Goal: Task Accomplishment & Management: Complete application form

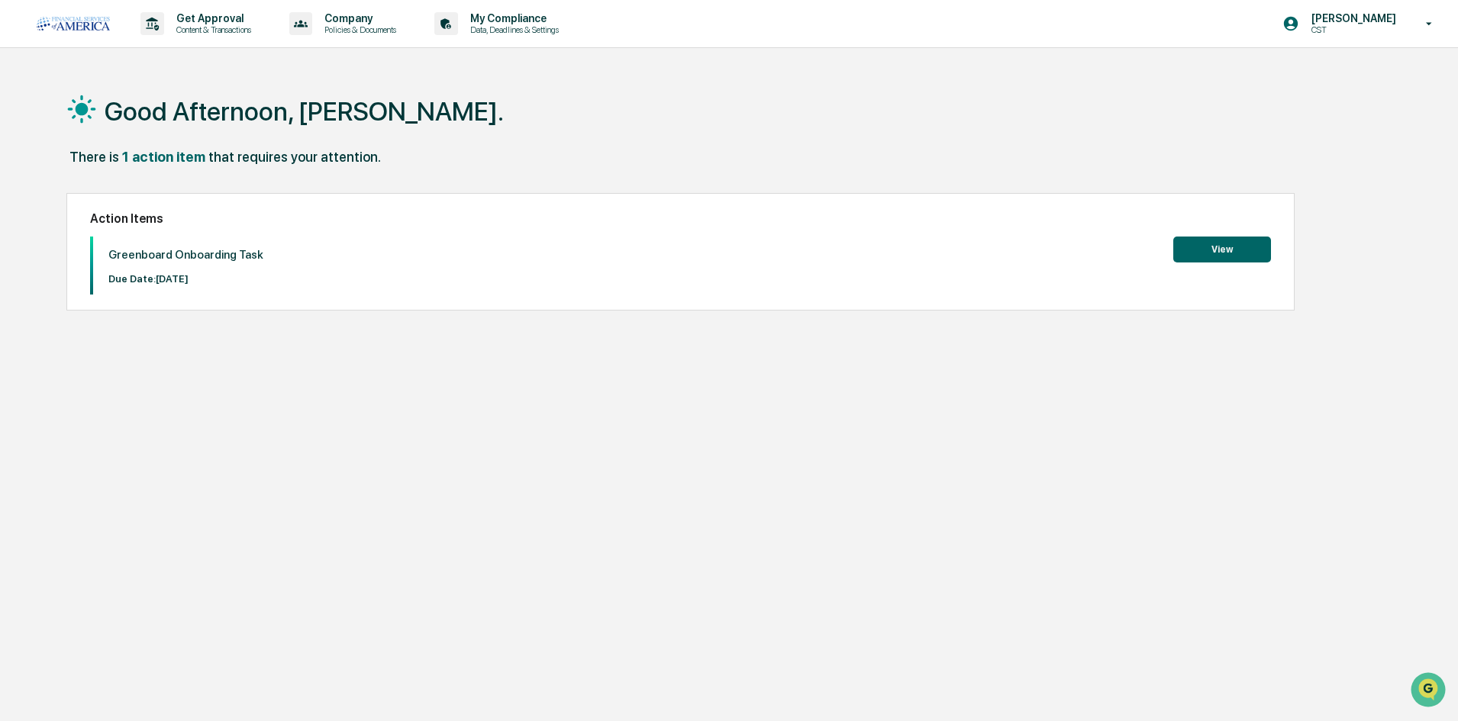
click at [1233, 228] on div "Action Items Greenboard Onboarding Task Due Date: [DATE] View" at bounding box center [680, 252] width 1228 height 118
click at [1227, 237] on button "View" at bounding box center [1222, 250] width 98 height 26
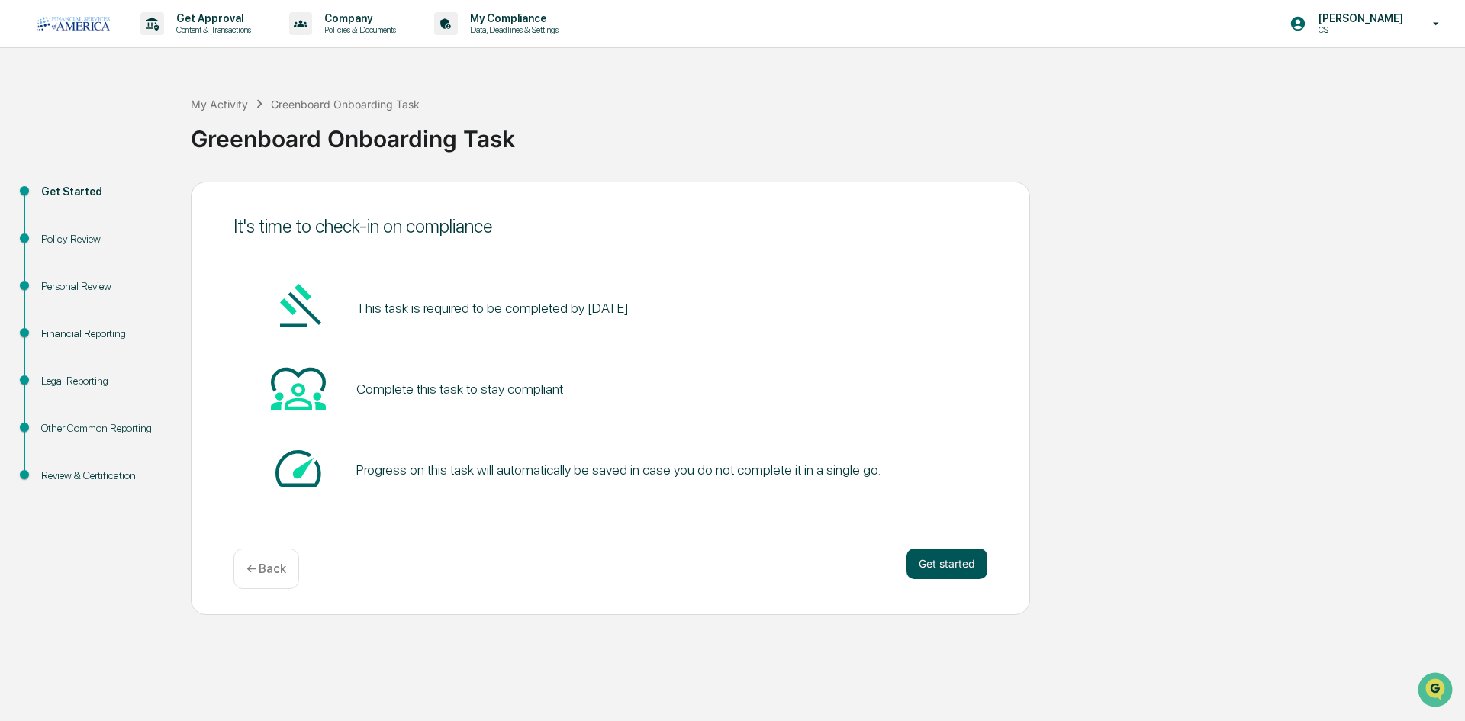
click at [953, 572] on button "Get started" at bounding box center [947, 564] width 81 height 31
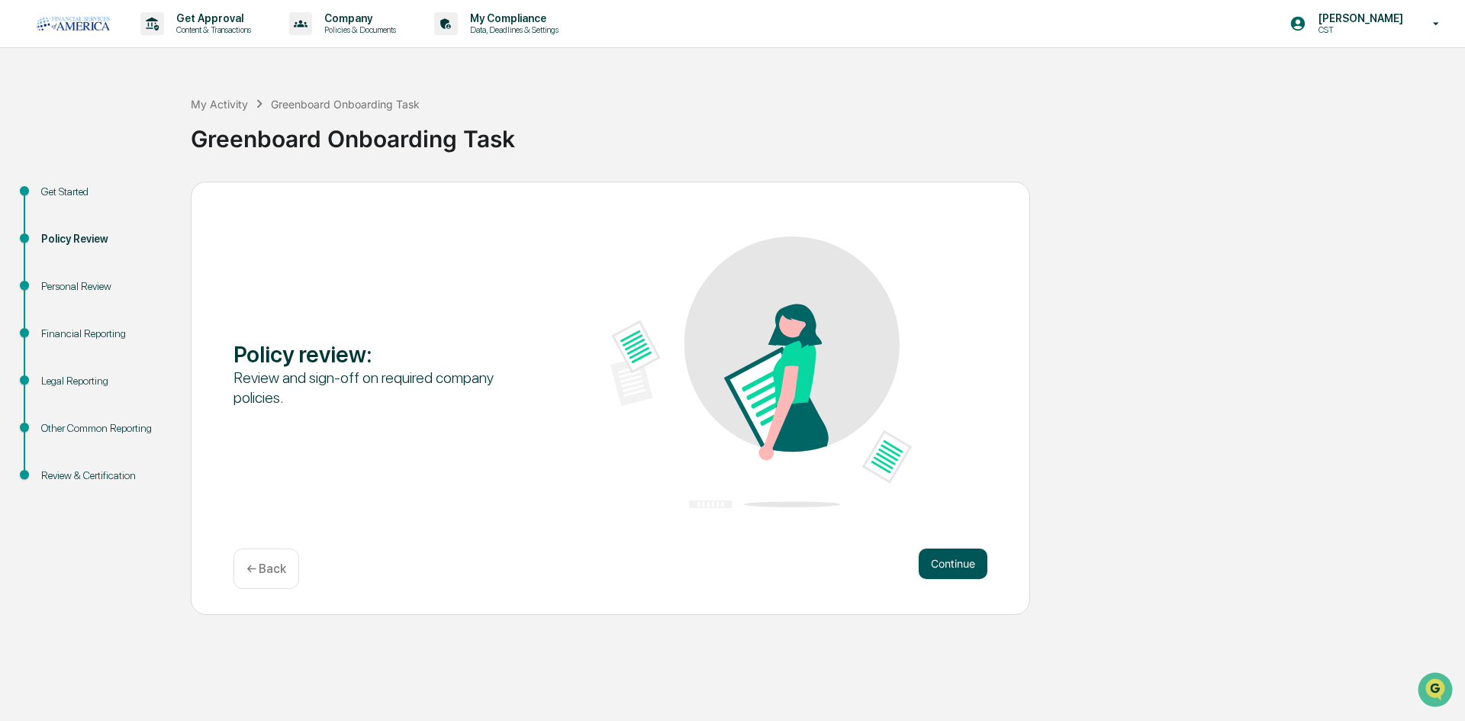
click at [950, 568] on button "Continue" at bounding box center [953, 564] width 69 height 31
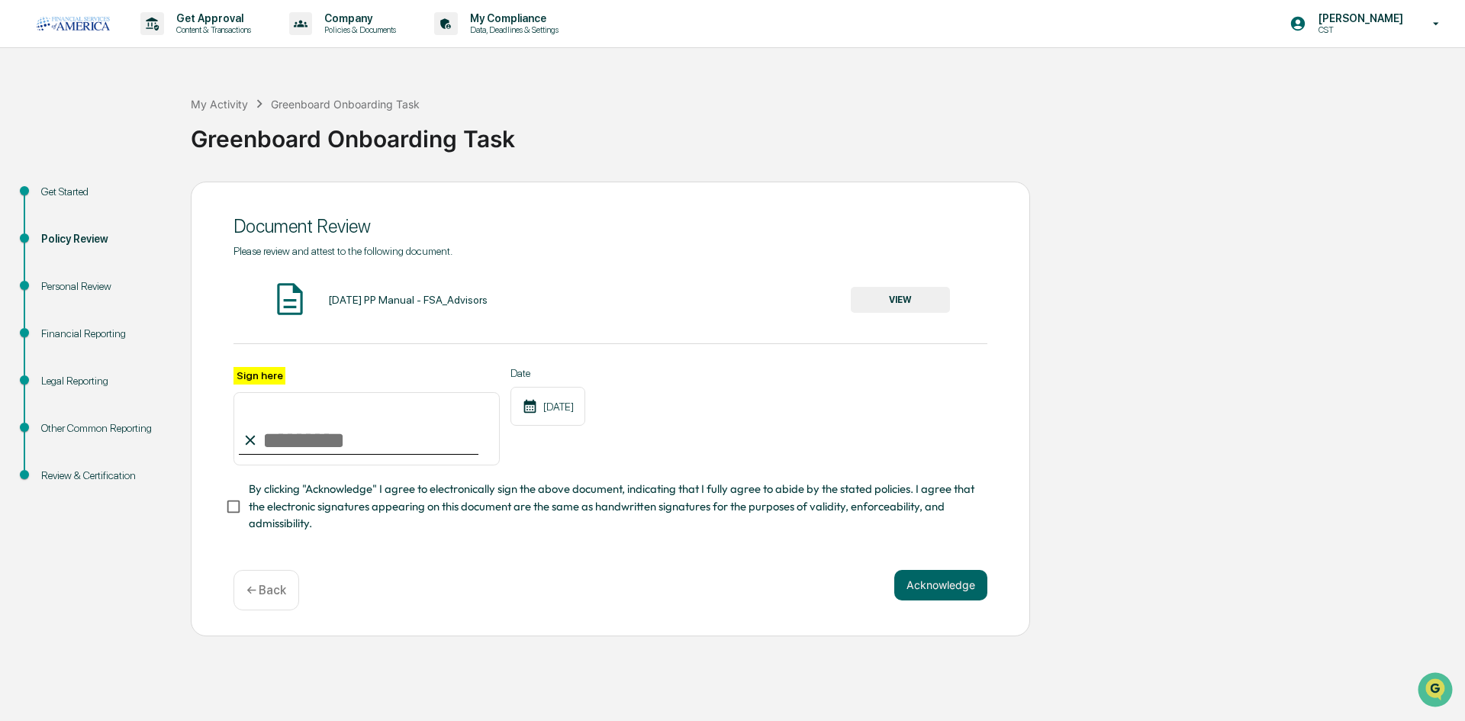
click at [330, 437] on input "Sign here" at bounding box center [367, 428] width 266 height 73
click at [919, 303] on button "VIEW" at bounding box center [900, 300] width 99 height 26
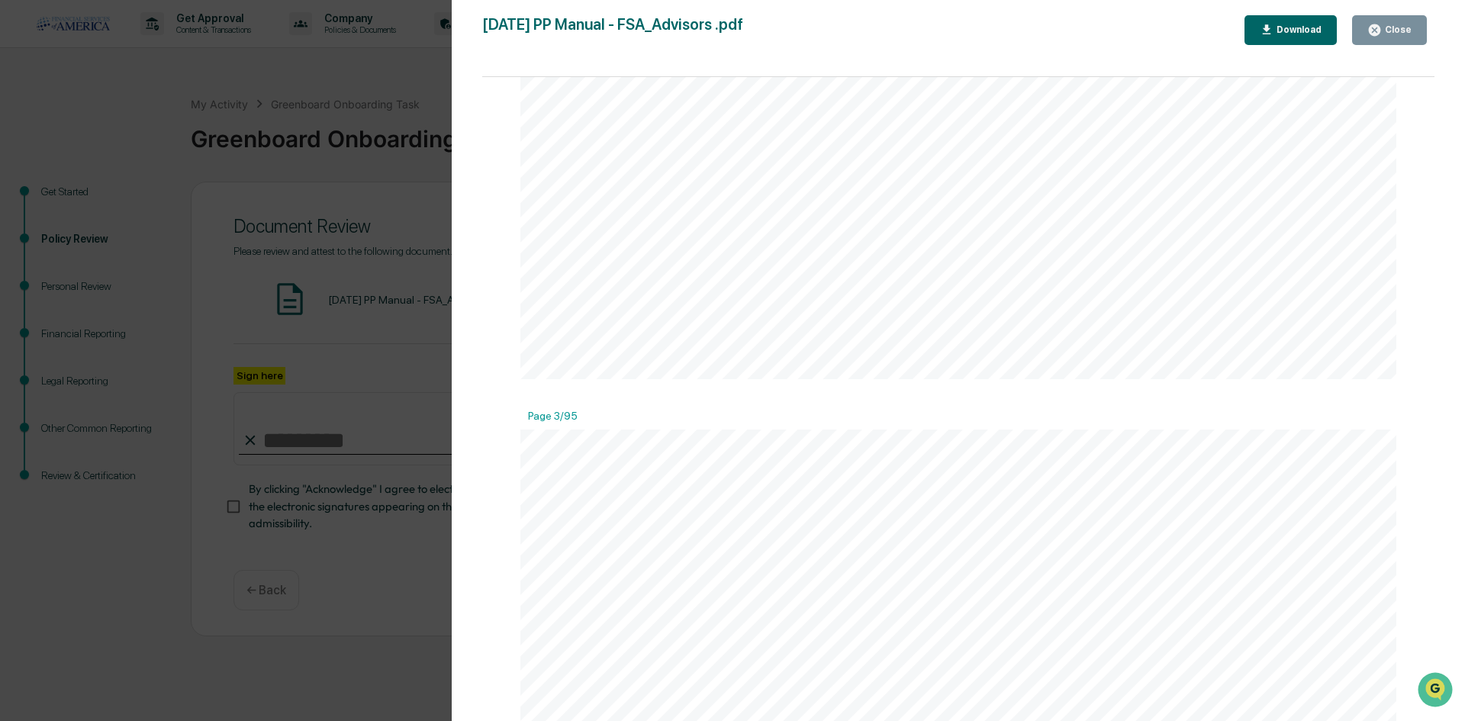
scroll to position [2137, 0]
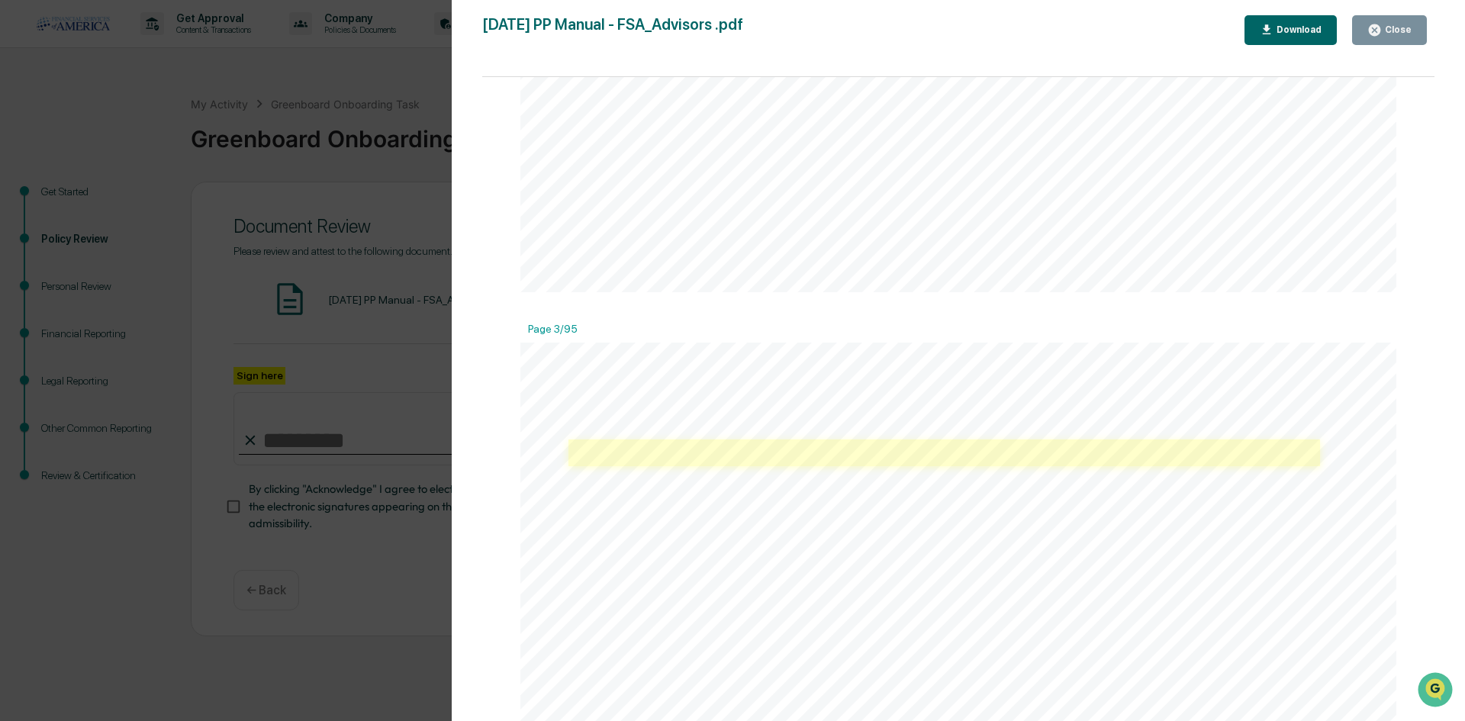
click at [1189, 443] on link at bounding box center [945, 453] width 752 height 27
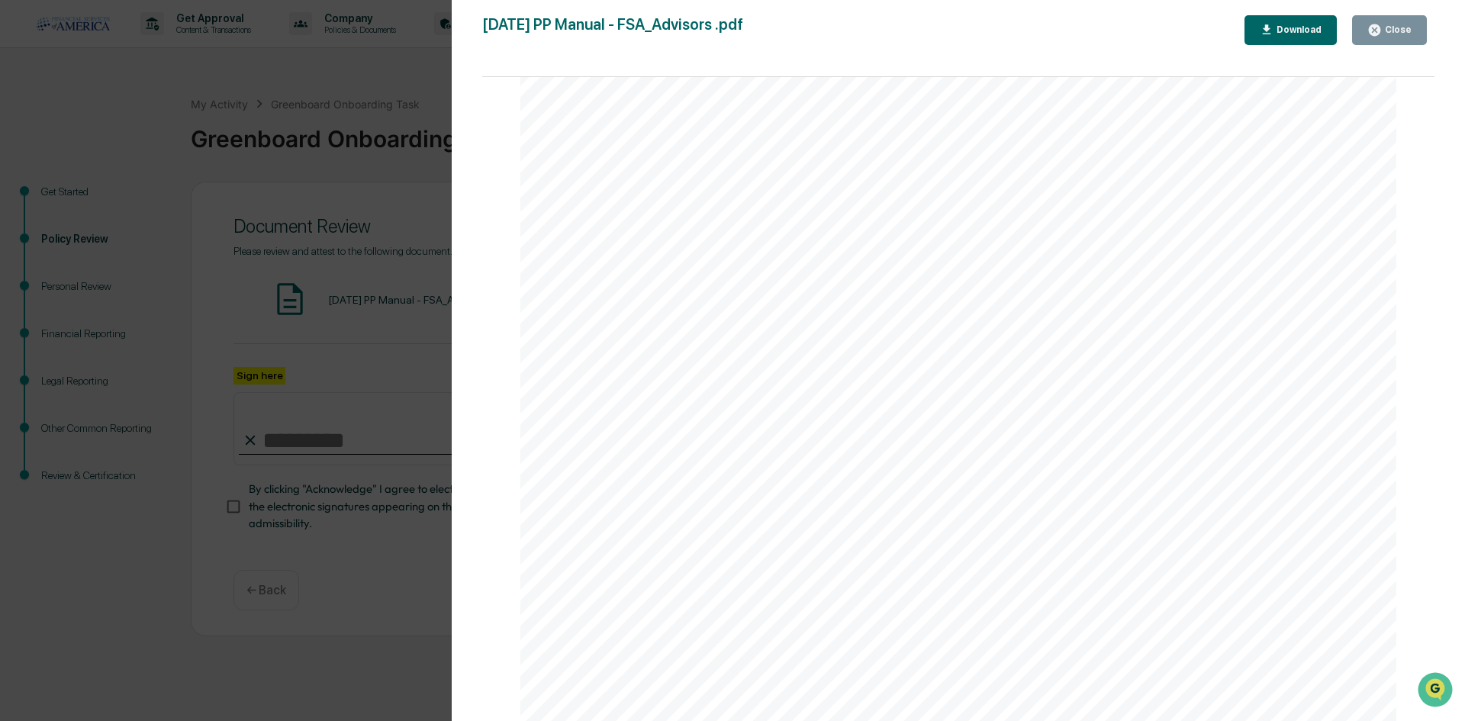
scroll to position [25199, 0]
click at [1380, 47] on div "[DATE] PP Manual - FSA_Advisors .pdf Close Download Page 1/95 i FSA Advi S or S…" at bounding box center [958, 375] width 953 height 721
click at [1386, 22] on button "Close" at bounding box center [1390, 30] width 75 height 30
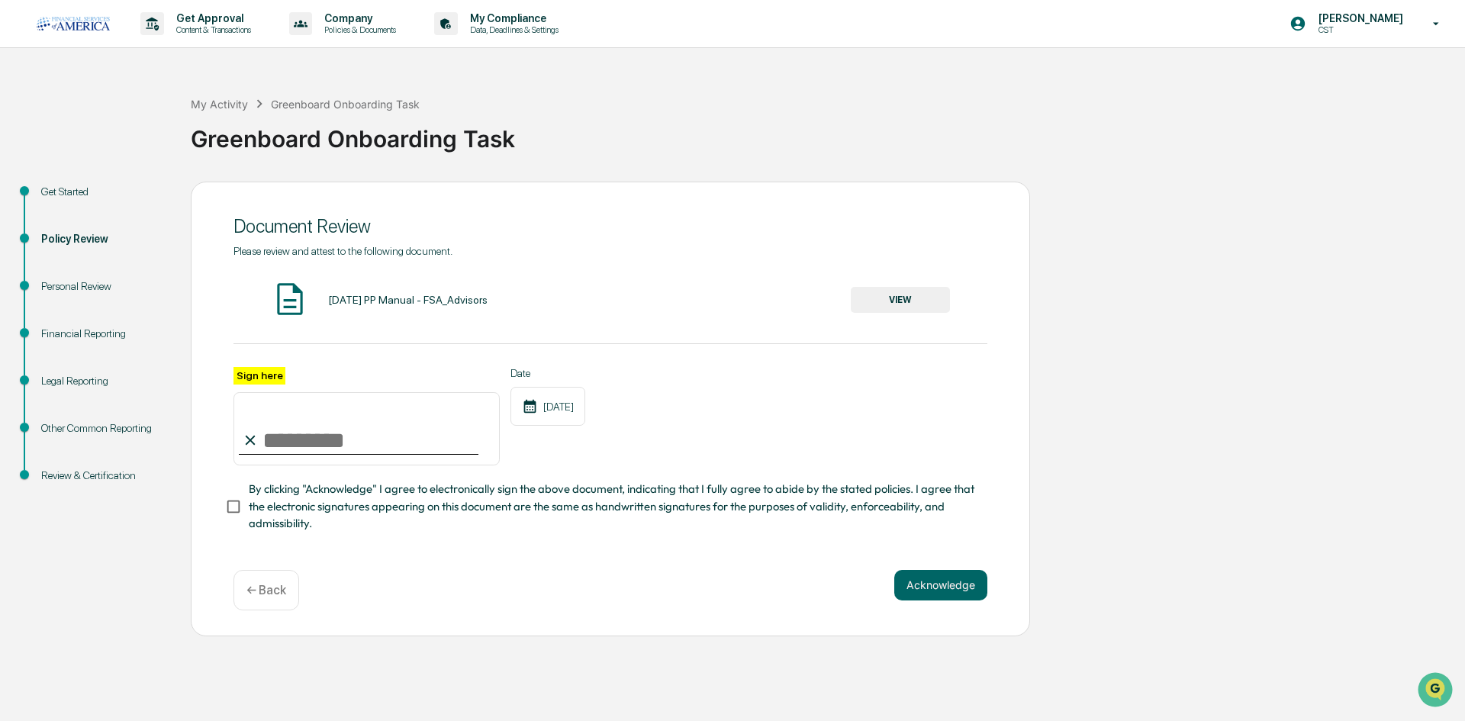
click at [932, 290] on button "VIEW" at bounding box center [900, 300] width 99 height 26
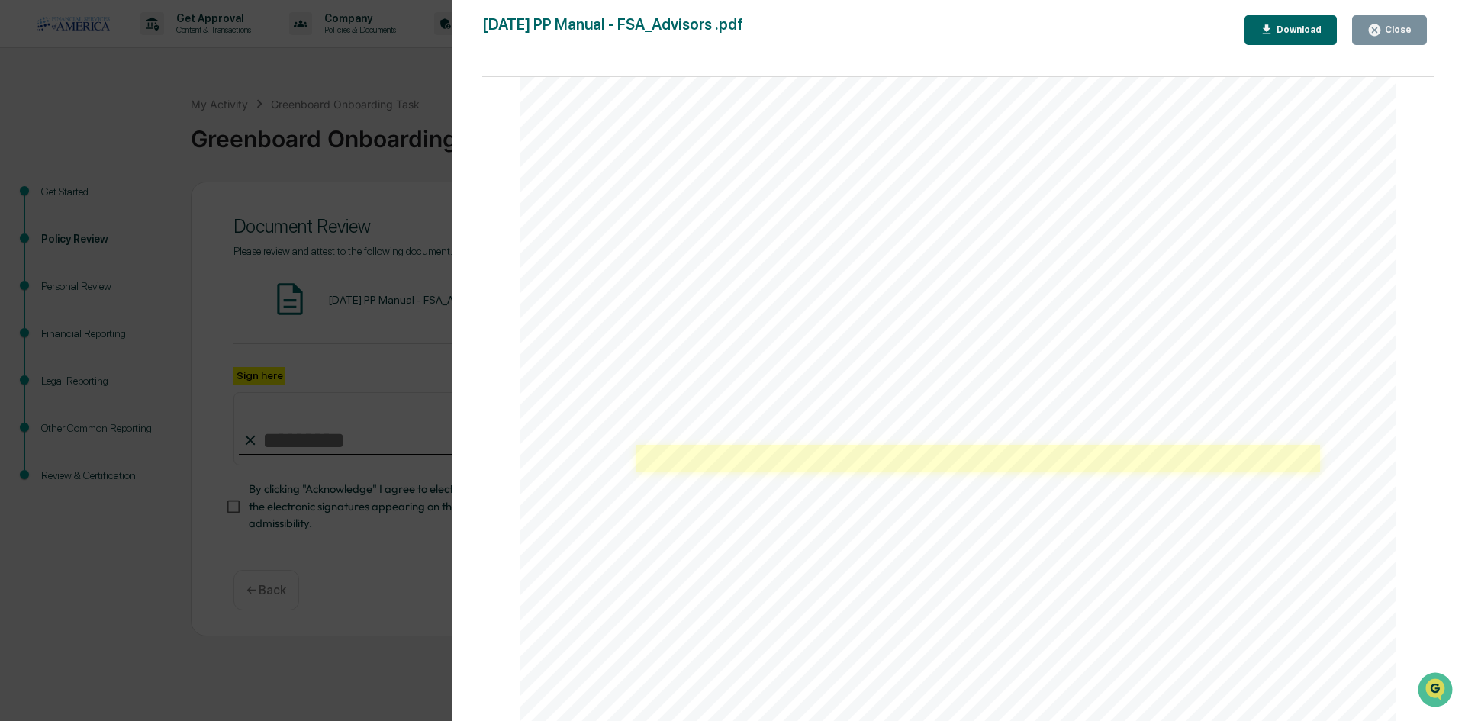
scroll to position [6106, 0]
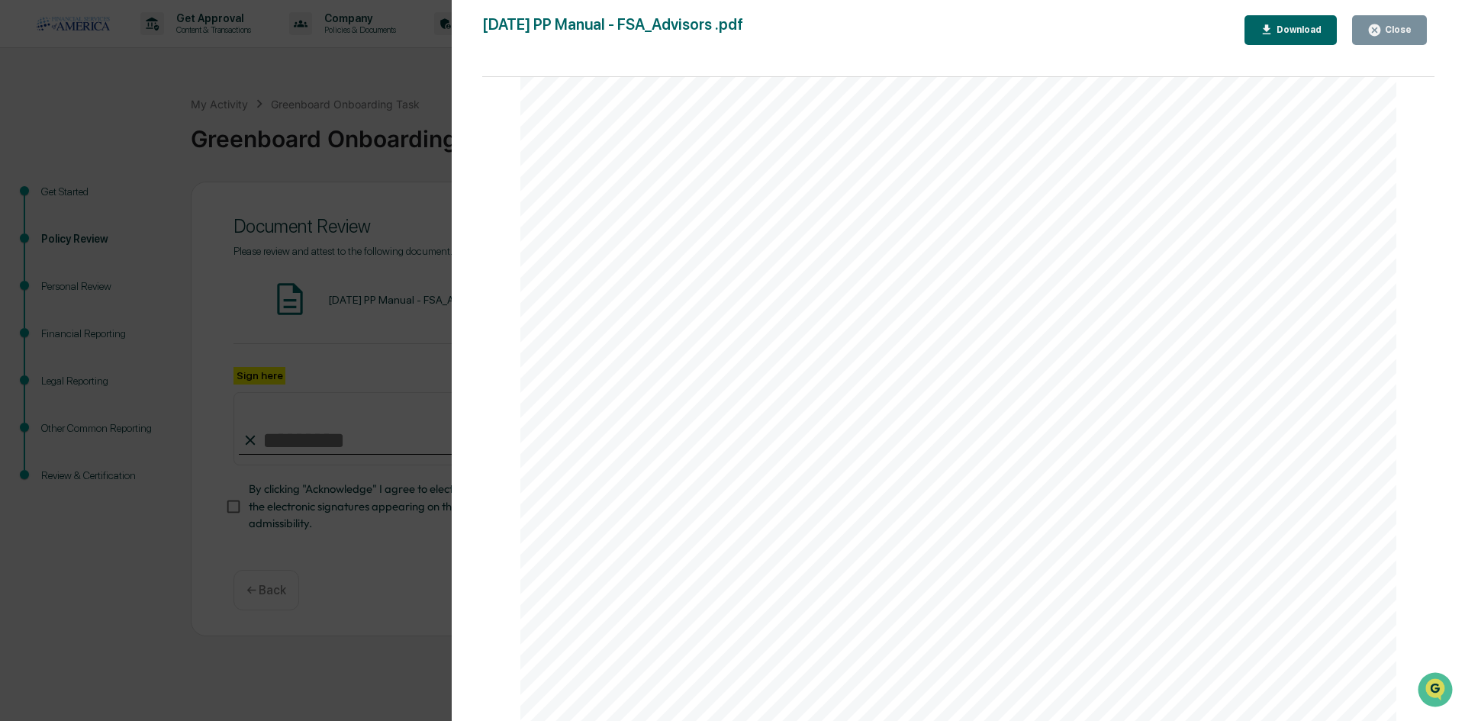
click at [1383, 39] on button "Close" at bounding box center [1390, 30] width 75 height 30
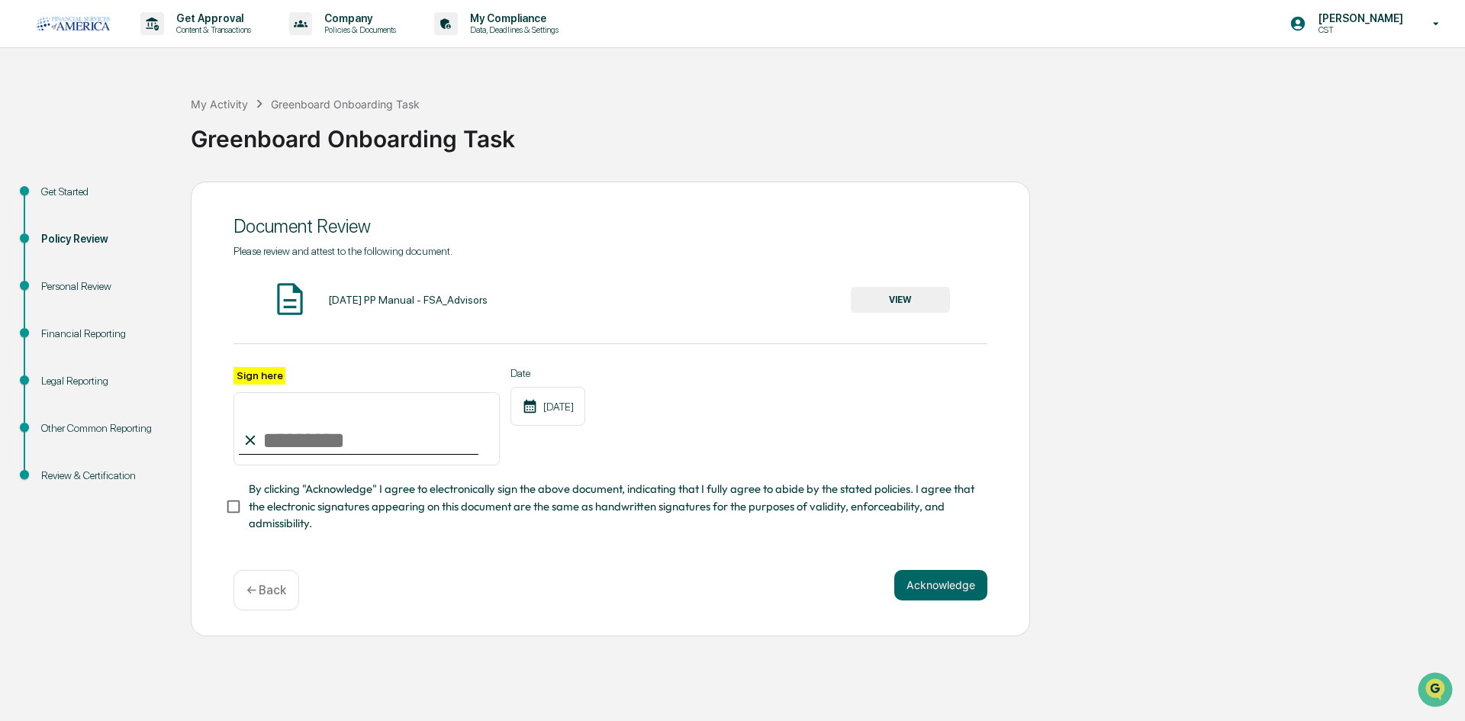
click at [378, 420] on input "Sign here" at bounding box center [367, 428] width 266 height 73
type input "*"
type input "**********"
click at [218, 518] on div "**********" at bounding box center [611, 409] width 840 height 455
click at [223, 511] on div "**********" at bounding box center [611, 409] width 840 height 455
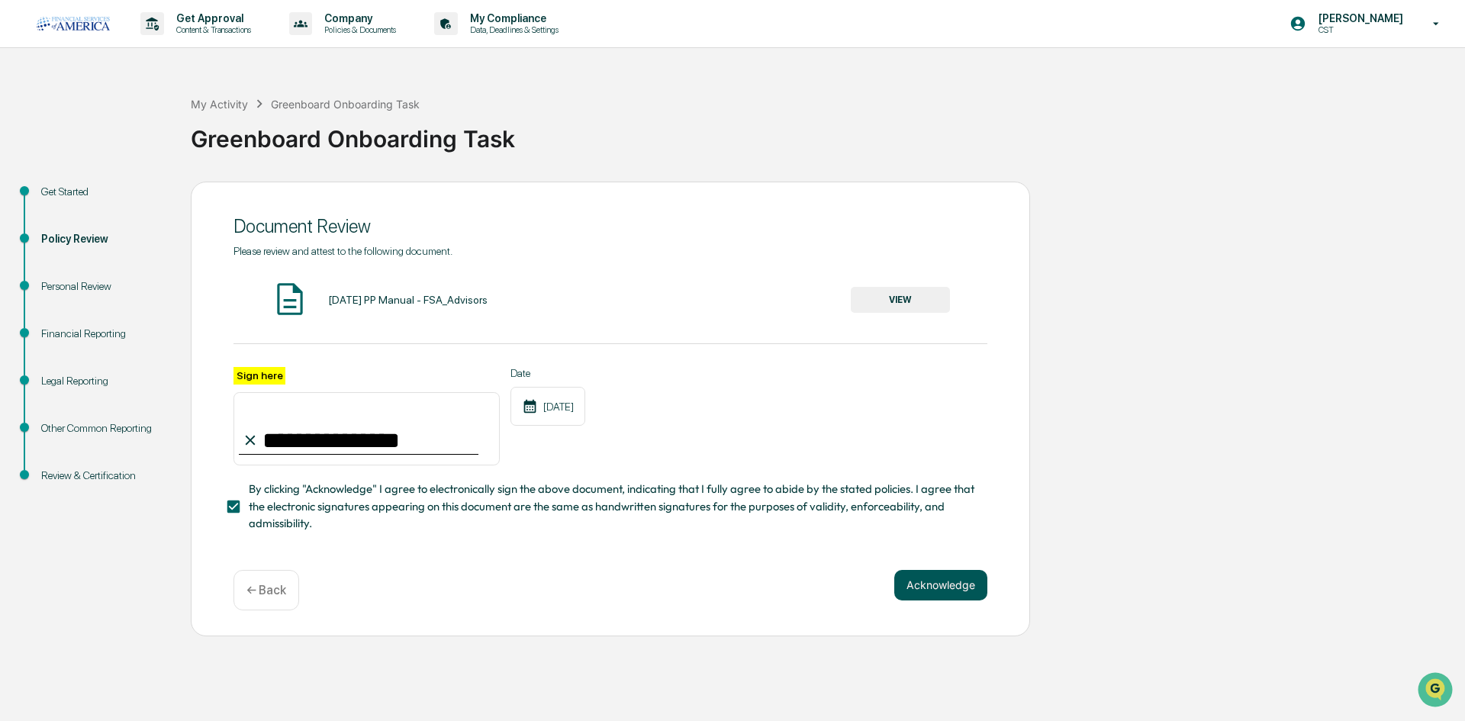
click at [966, 584] on button "Acknowledge" at bounding box center [941, 585] width 93 height 31
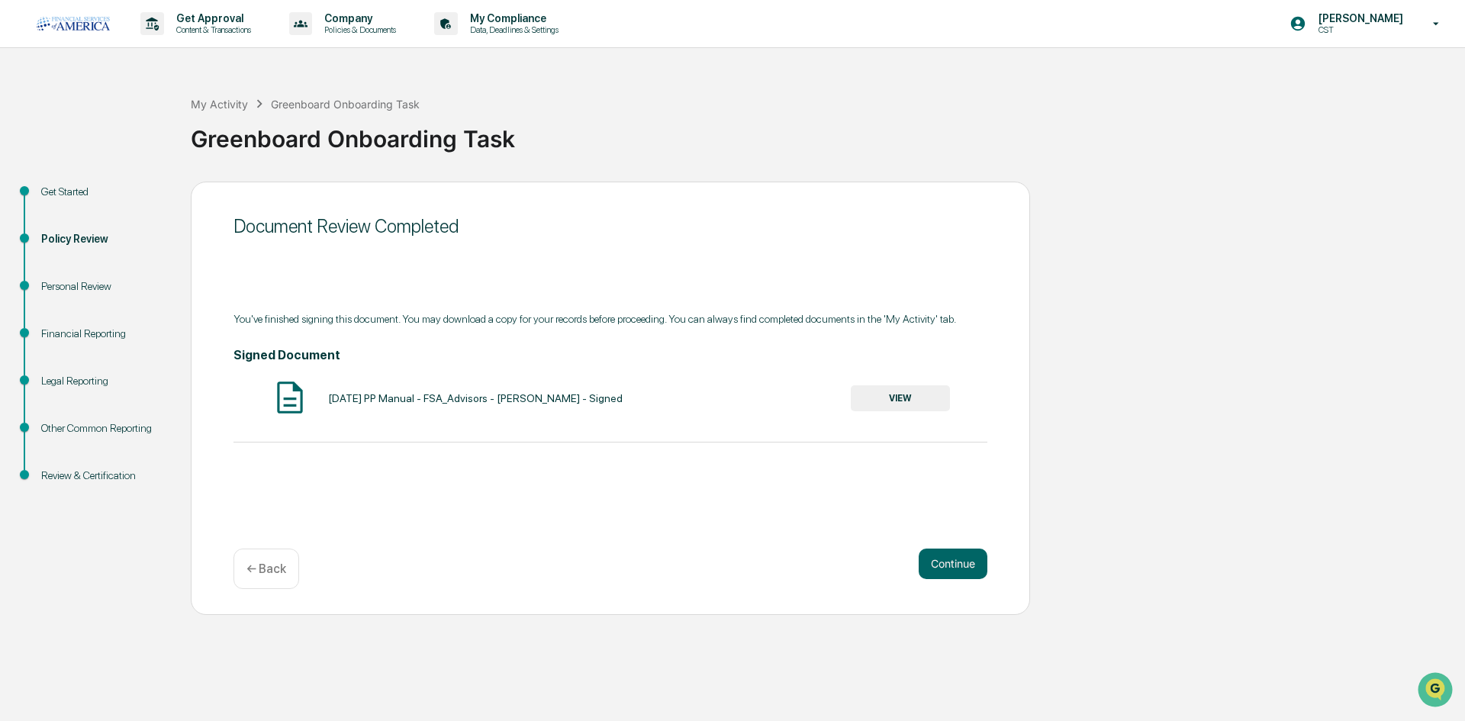
click at [912, 556] on div "Continue ← Back" at bounding box center [611, 569] width 754 height 40
click at [935, 559] on button "Continue" at bounding box center [953, 564] width 69 height 31
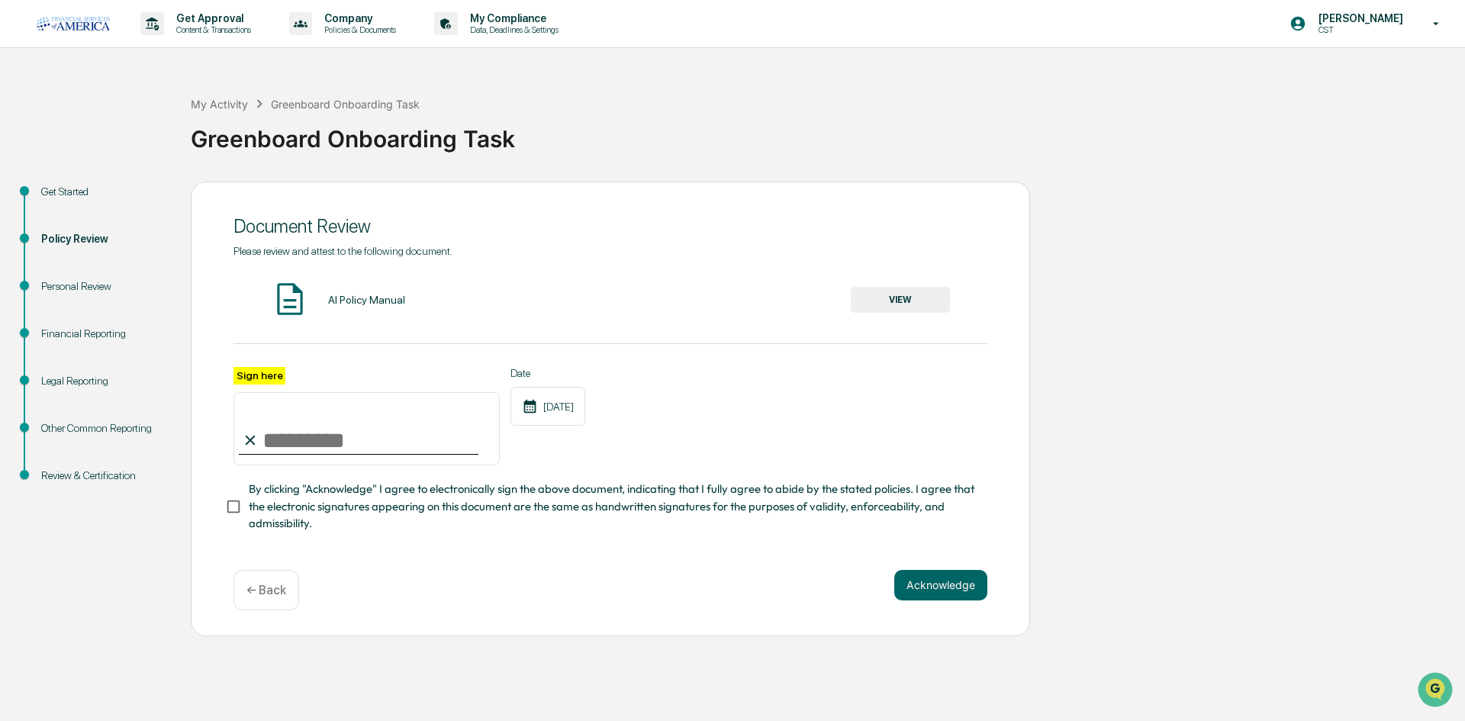
drag, startPoint x: 334, startPoint y: 279, endPoint x: 354, endPoint y: 295, distance: 26.1
click at [334, 279] on div "Please review and attest to the following document. AI Policy Manual VIEW Sign …" at bounding box center [611, 389] width 754 height 288
click at [363, 303] on div "AI Policy Manual" at bounding box center [366, 300] width 77 height 12
click at [904, 301] on button "VIEW" at bounding box center [900, 300] width 99 height 26
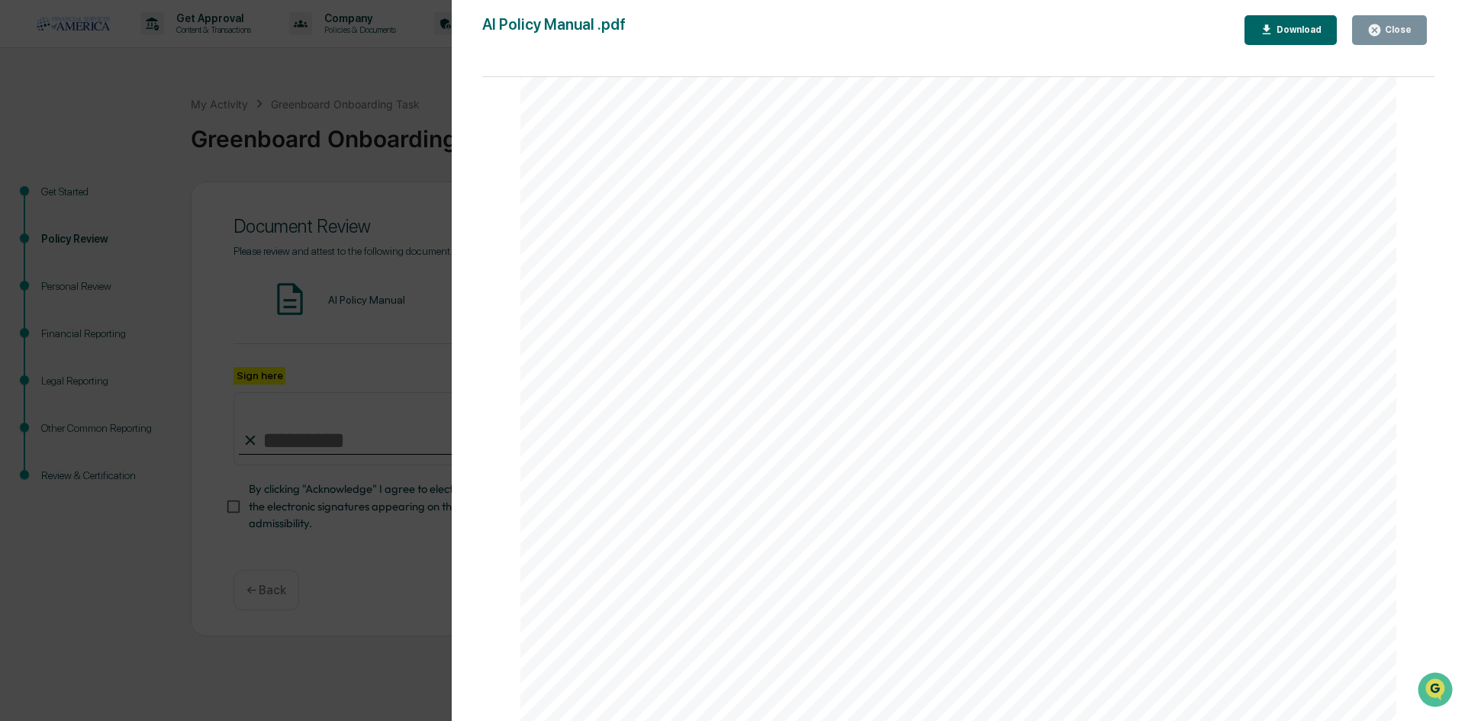
scroll to position [1298, 0]
click at [439, 336] on div "Version History [DATE] 07:55 PM [PERSON_NAME] AI Policy Manual .pdf Close Downl…" at bounding box center [732, 360] width 1465 height 721
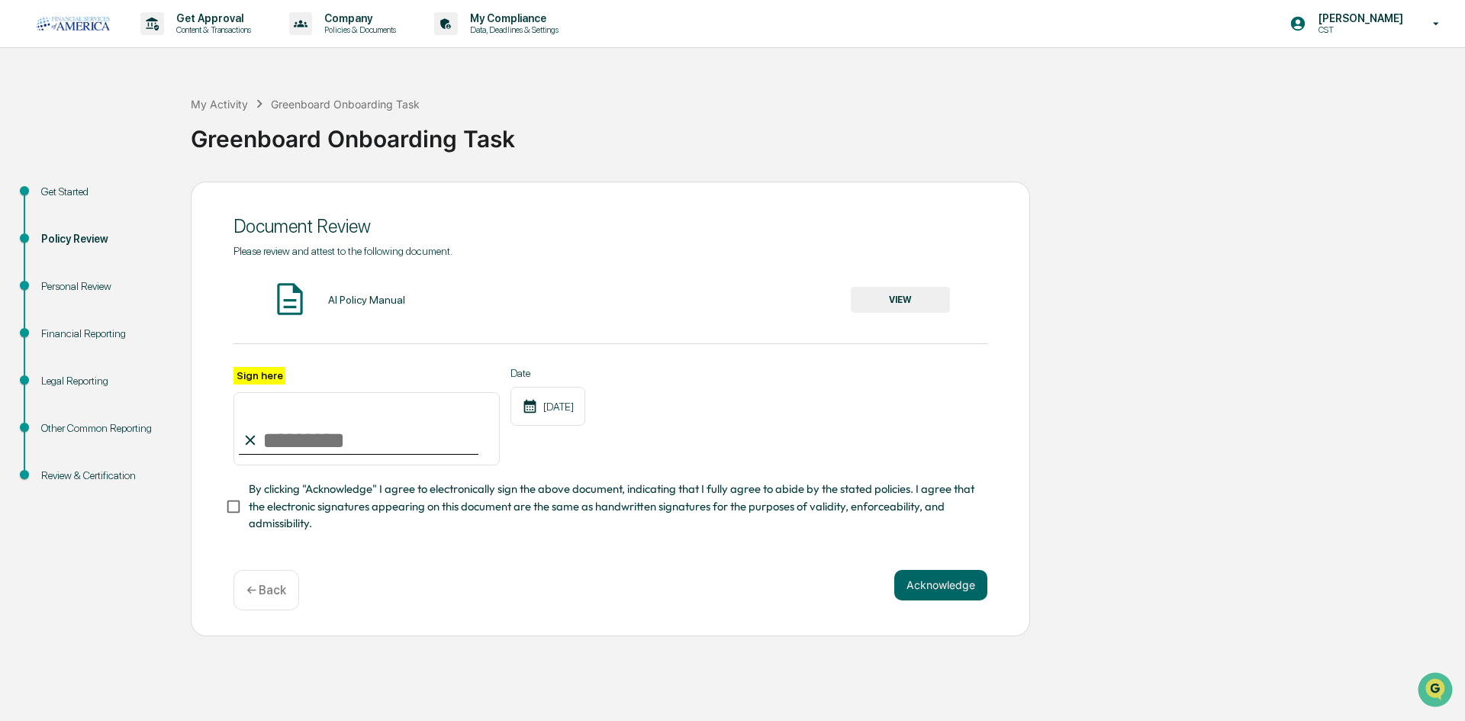
click at [314, 422] on input "Sign here" at bounding box center [367, 428] width 266 height 73
type input "**********"
click at [266, 507] on span "By clicking "Acknowledge" I agree to electronically sign the above document, in…" at bounding box center [612, 506] width 727 height 51
click at [923, 591] on button "Acknowledge" at bounding box center [941, 585] width 93 height 31
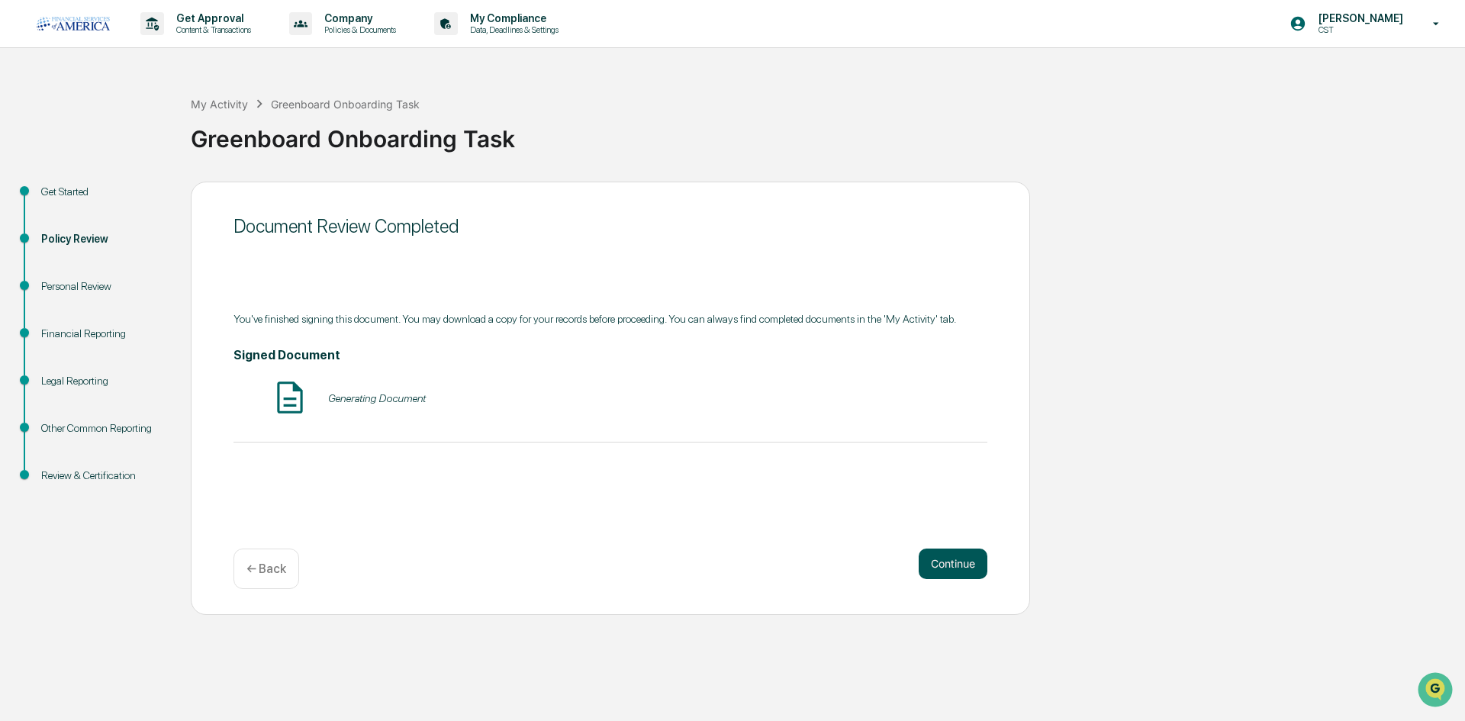
click at [960, 574] on button "Continue" at bounding box center [953, 564] width 69 height 31
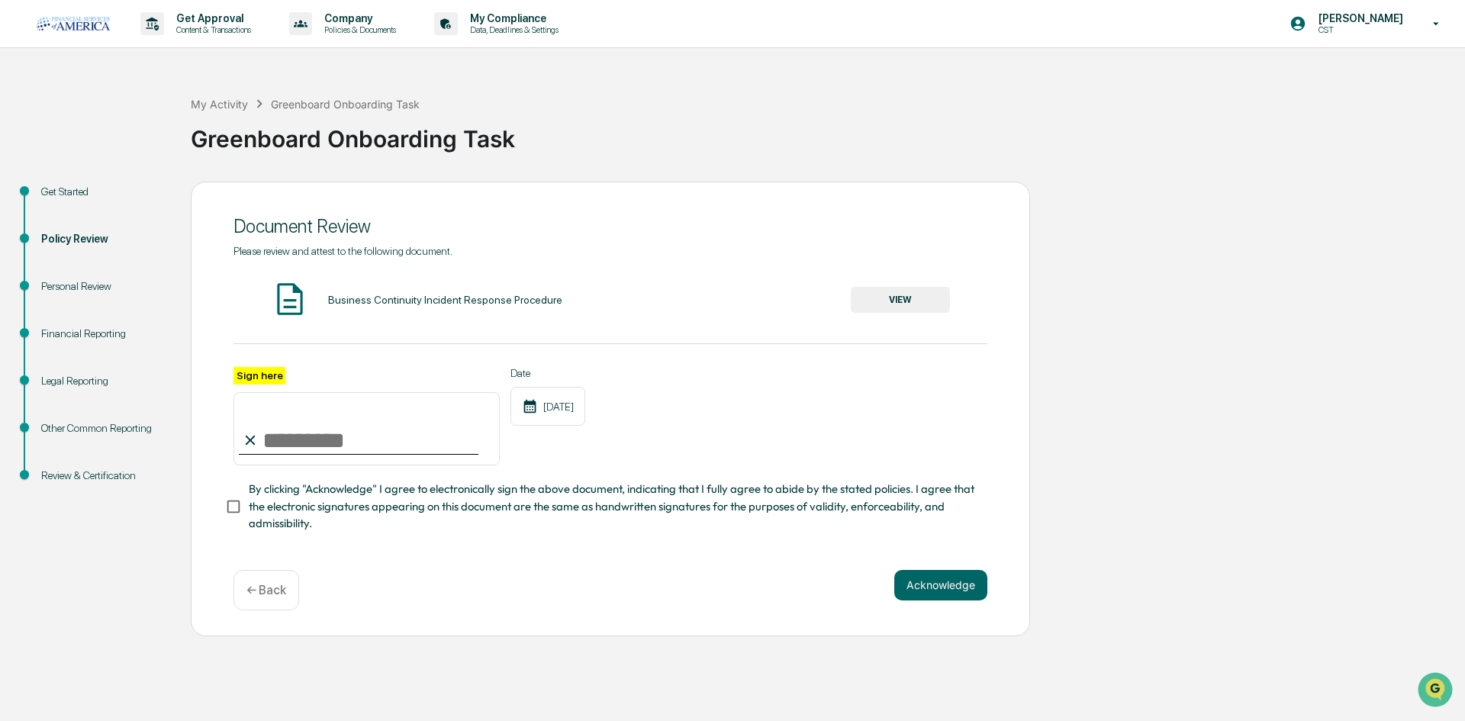
click at [888, 308] on button "VIEW" at bounding box center [900, 300] width 99 height 26
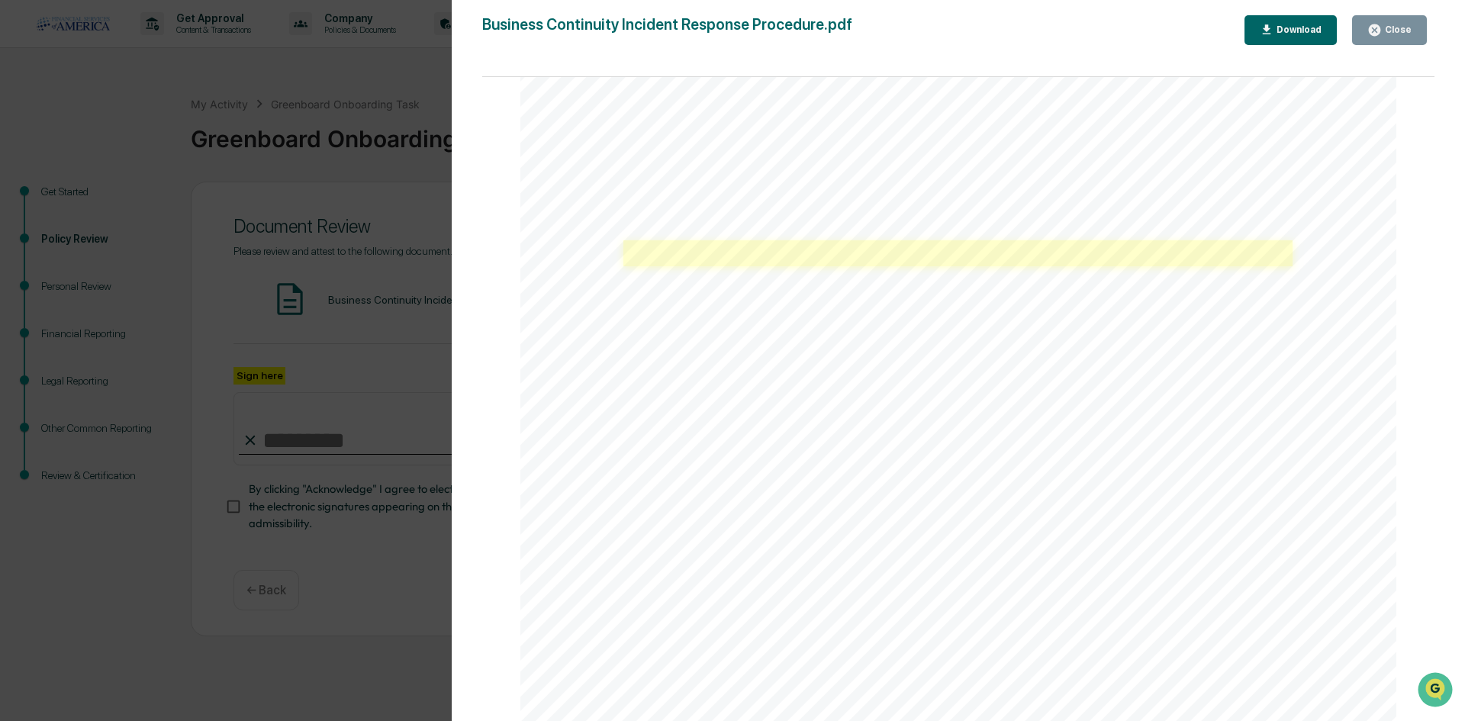
scroll to position [3053, 0]
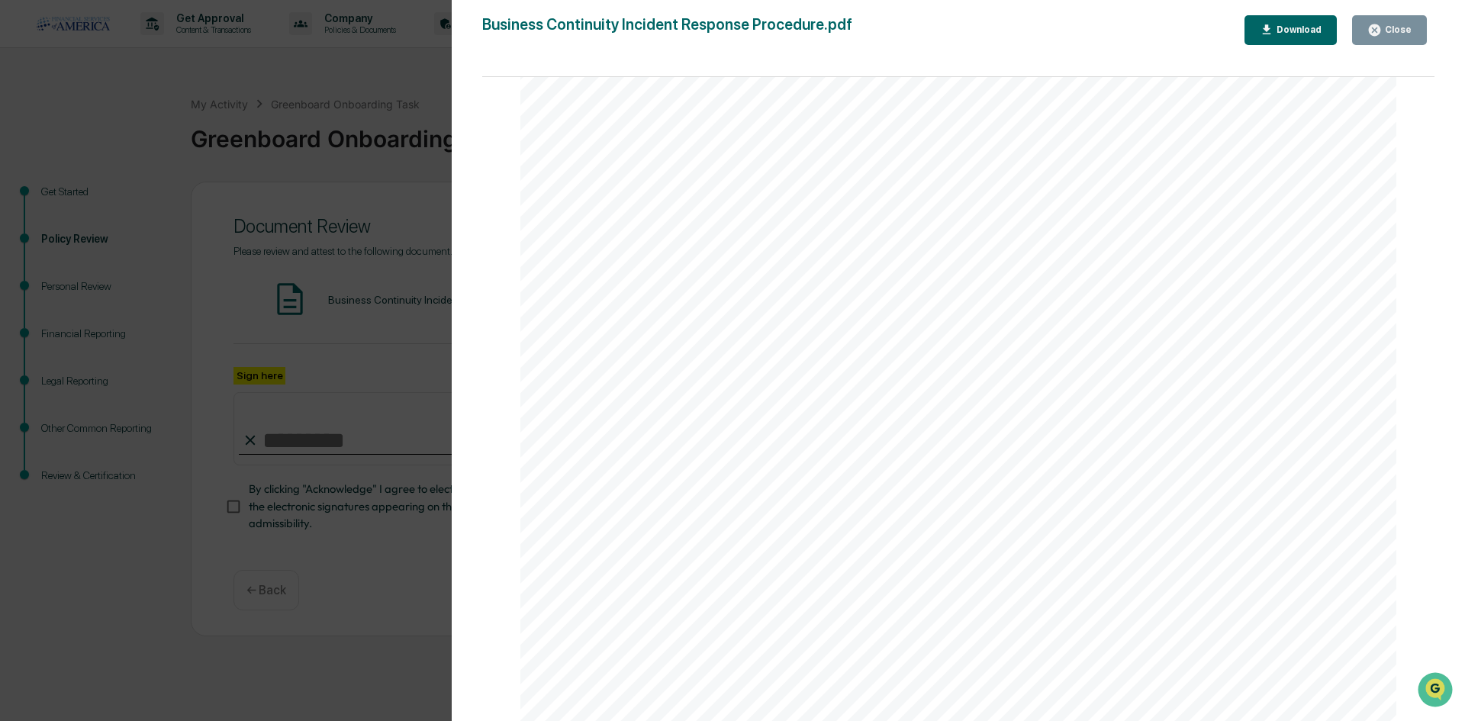
drag, startPoint x: 1410, startPoint y: 46, endPoint x: 1398, endPoint y: 50, distance: 13.0
click at [1410, 48] on div "Business Continuity Incident Response Procedure.pdf Close Download Page 1/28 FS…" at bounding box center [958, 375] width 953 height 721
drag, startPoint x: 1378, startPoint y: 36, endPoint x: 1303, endPoint y: 64, distance: 80.0
click at [1378, 37] on button "Close" at bounding box center [1390, 30] width 75 height 30
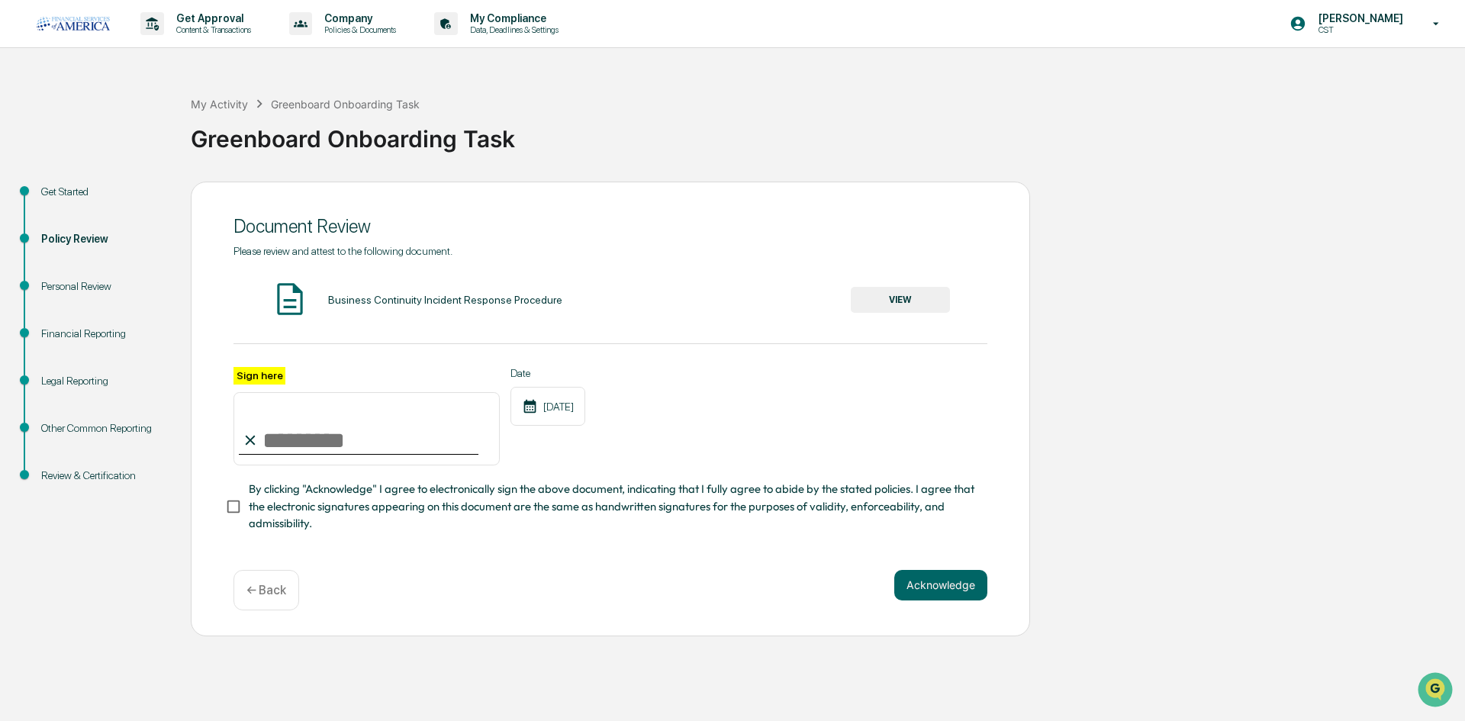
click at [401, 420] on input "Sign here" at bounding box center [367, 428] width 266 height 73
type input "**********"
click at [900, 606] on div "Acknowledge ← Back" at bounding box center [611, 590] width 754 height 40
click at [903, 582] on button "Acknowledge" at bounding box center [941, 585] width 93 height 31
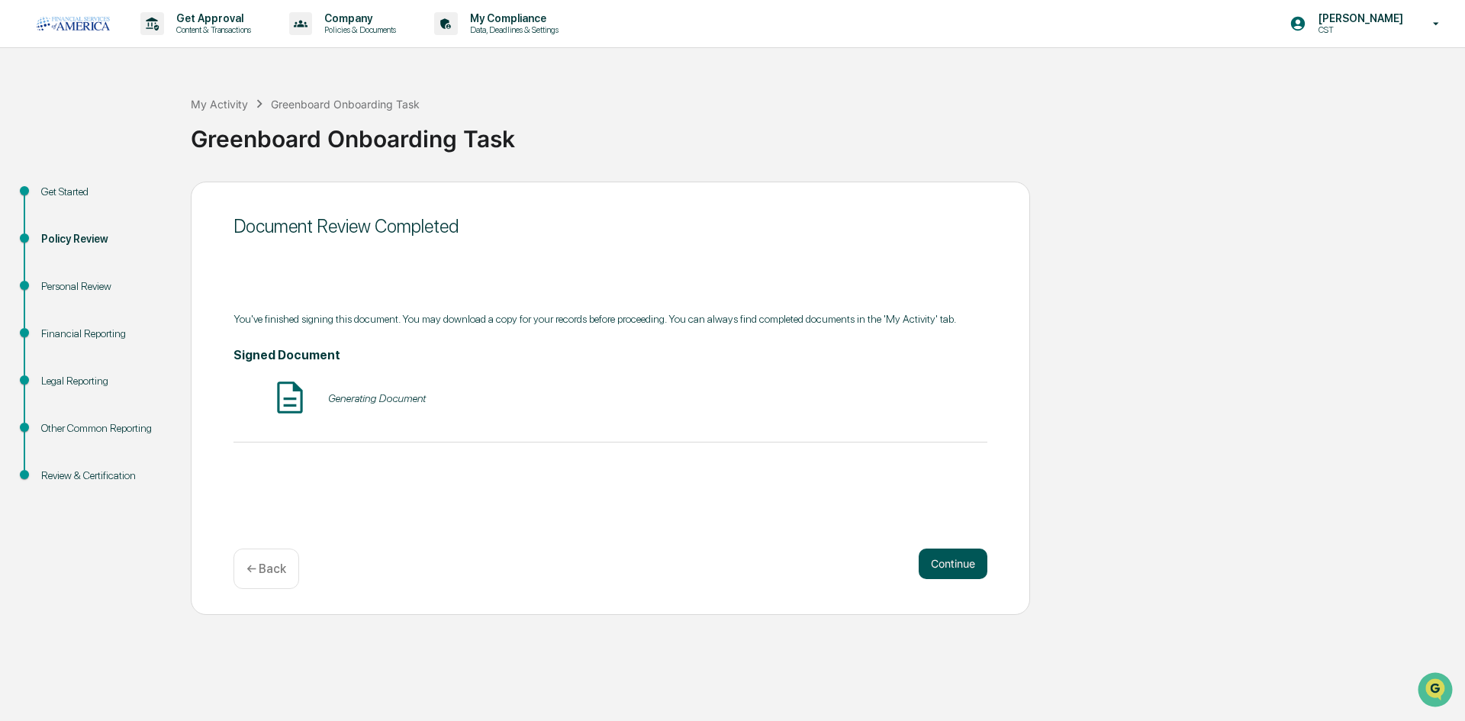
click at [957, 559] on button "Continue" at bounding box center [953, 564] width 69 height 31
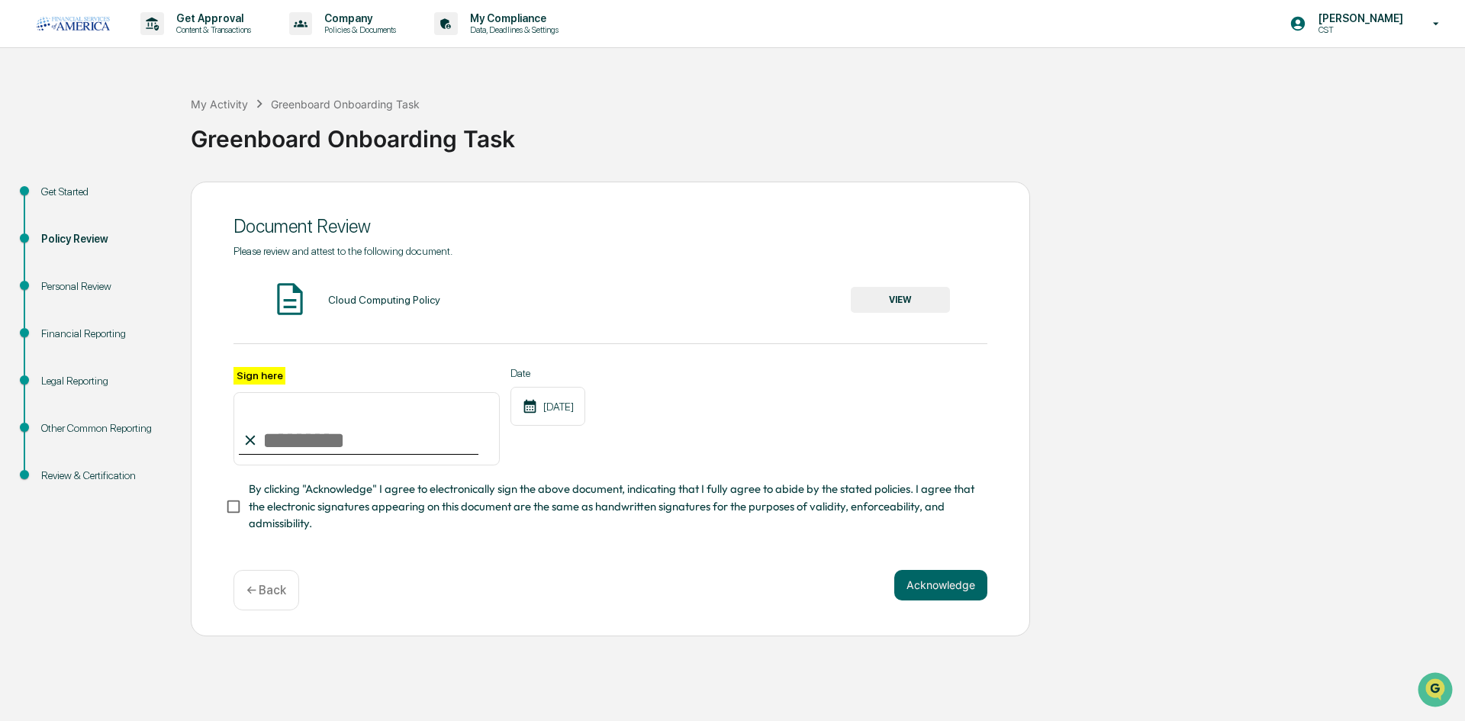
click at [939, 306] on button "VIEW" at bounding box center [900, 300] width 99 height 26
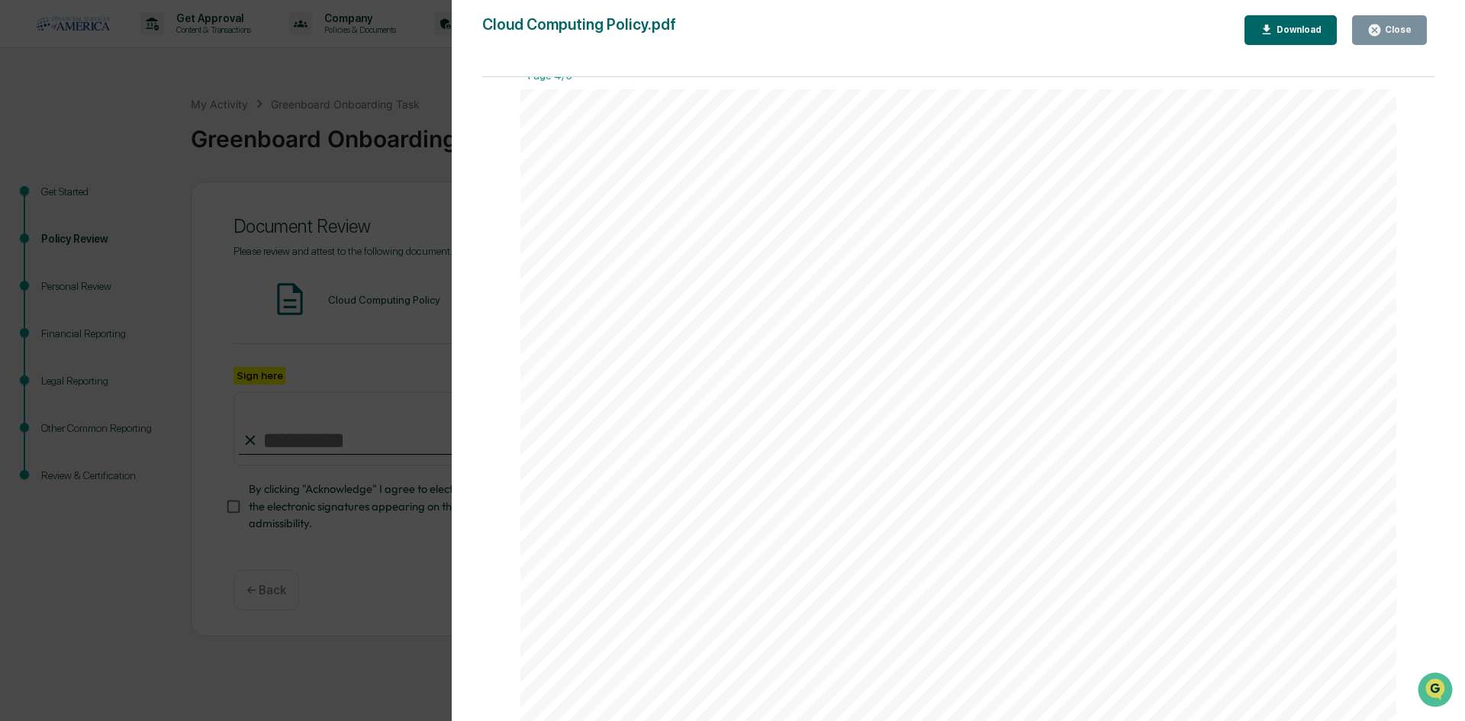
scroll to position [3893, 0]
click at [1397, 31] on div "Close" at bounding box center [1397, 29] width 30 height 11
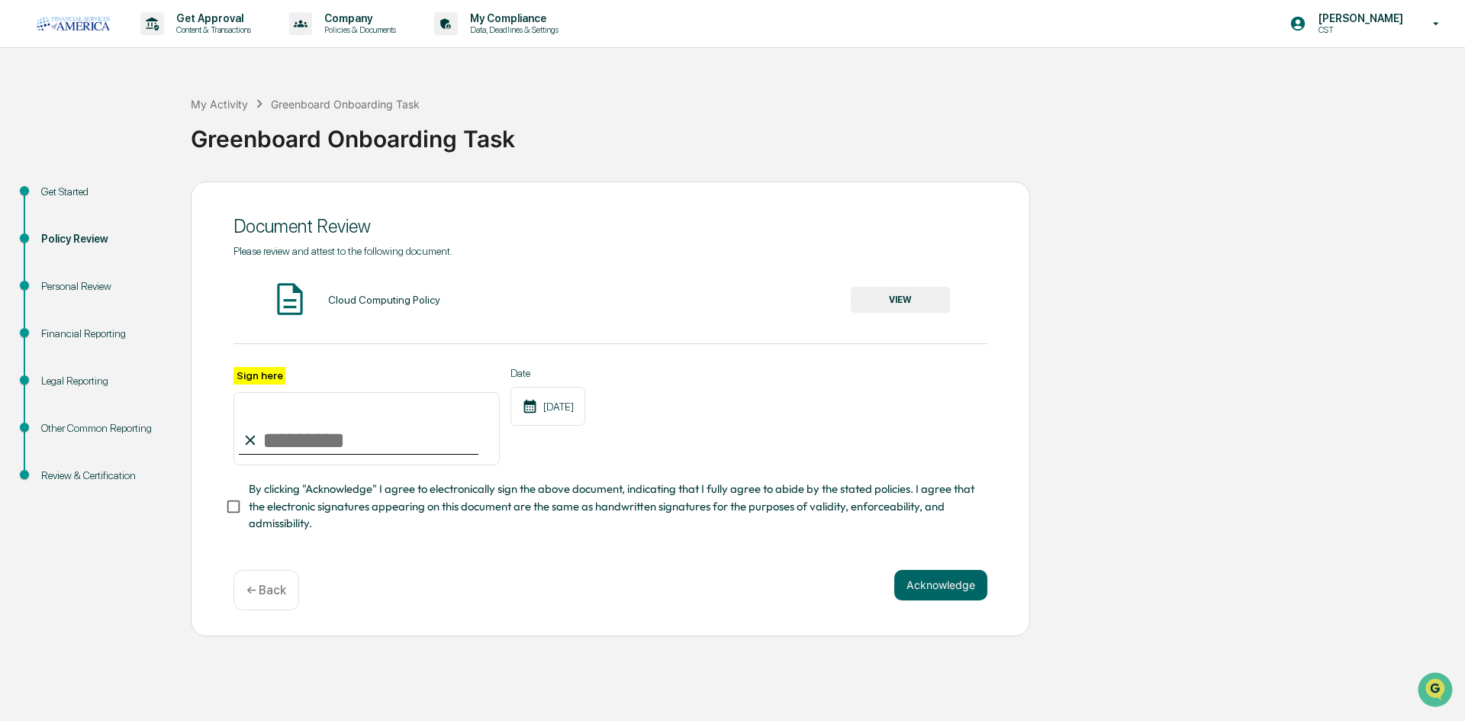
click at [411, 437] on input "Sign here" at bounding box center [367, 428] width 266 height 73
type input "**********"
click at [956, 589] on button "Acknowledge" at bounding box center [941, 585] width 93 height 31
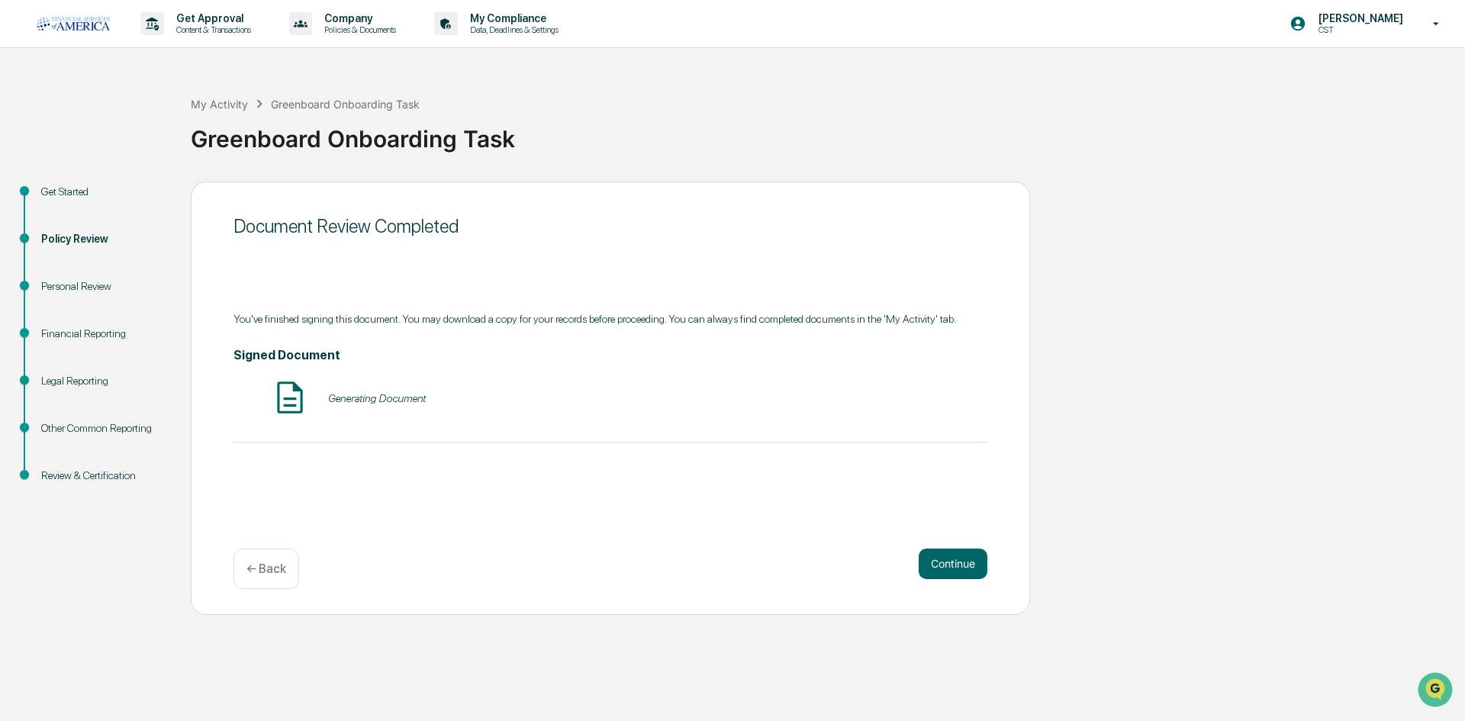
drag, startPoint x: 985, startPoint y: 572, endPoint x: 988, endPoint y: 563, distance: 8.9
click at [988, 570] on div "Document Review Completed You've finished signing this document. You may downlo…" at bounding box center [611, 399] width 840 height 434
click at [974, 552] on button "Continue" at bounding box center [953, 564] width 69 height 31
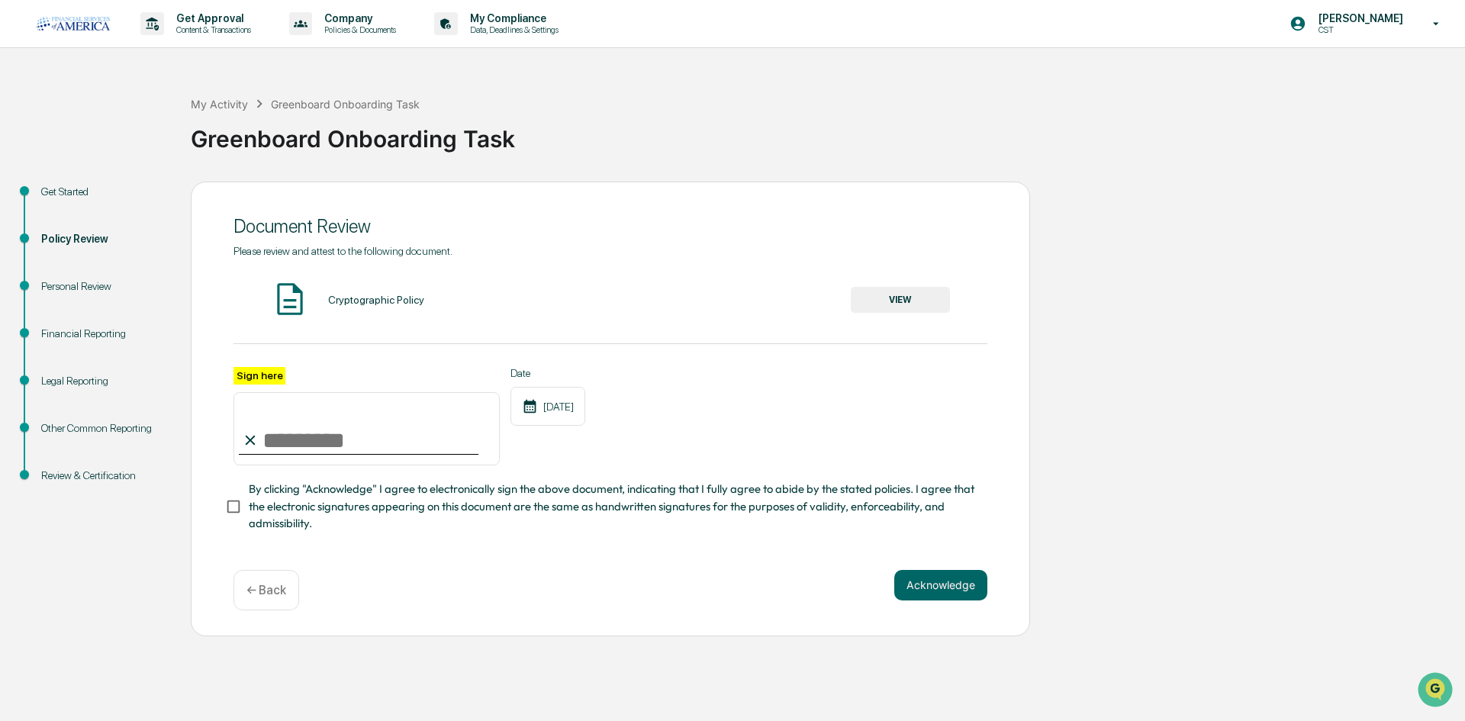
click at [946, 307] on button "VIEW" at bounding box center [900, 300] width 99 height 26
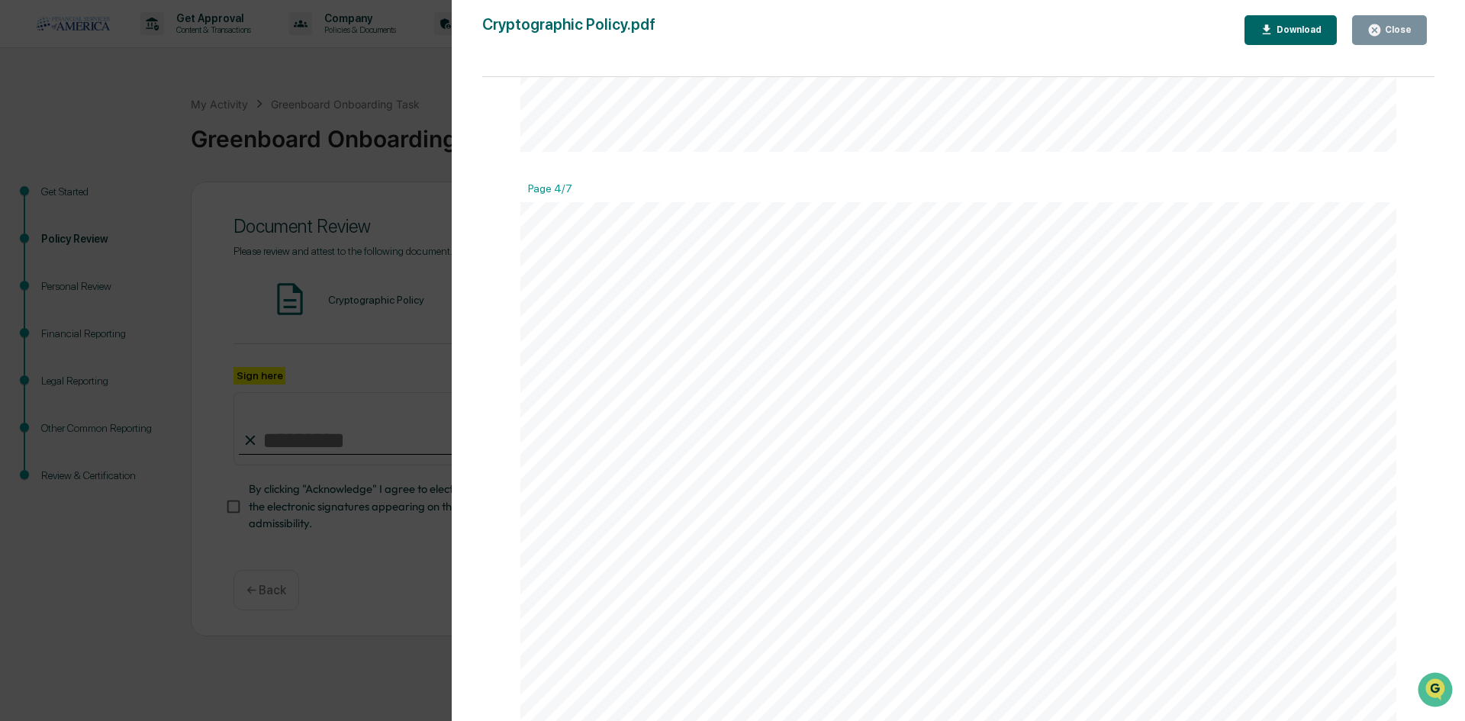
scroll to position [4045, 0]
click at [1401, 23] on div "Close" at bounding box center [1390, 30] width 44 height 15
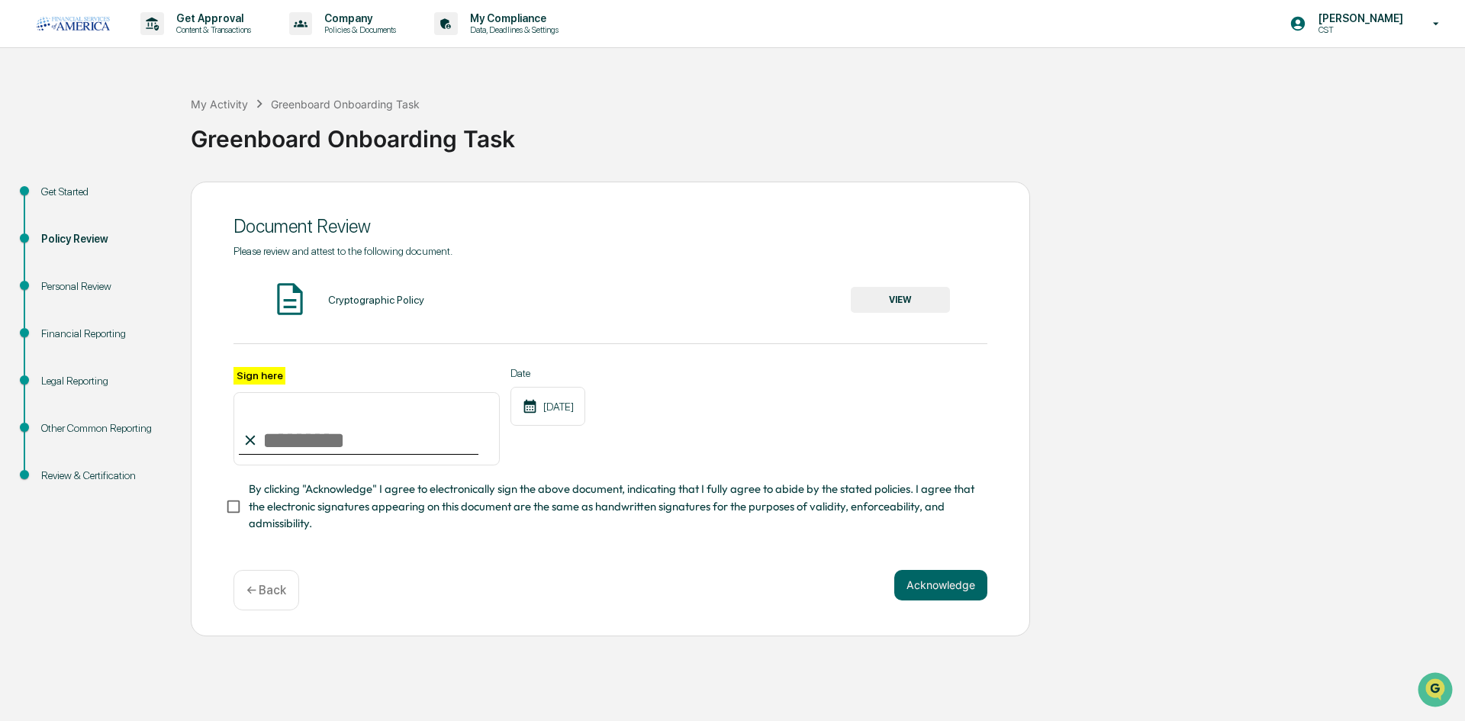
click at [292, 447] on input "Sign here" at bounding box center [367, 428] width 266 height 73
type input "**********"
click at [945, 585] on button "Acknowledge" at bounding box center [941, 585] width 93 height 31
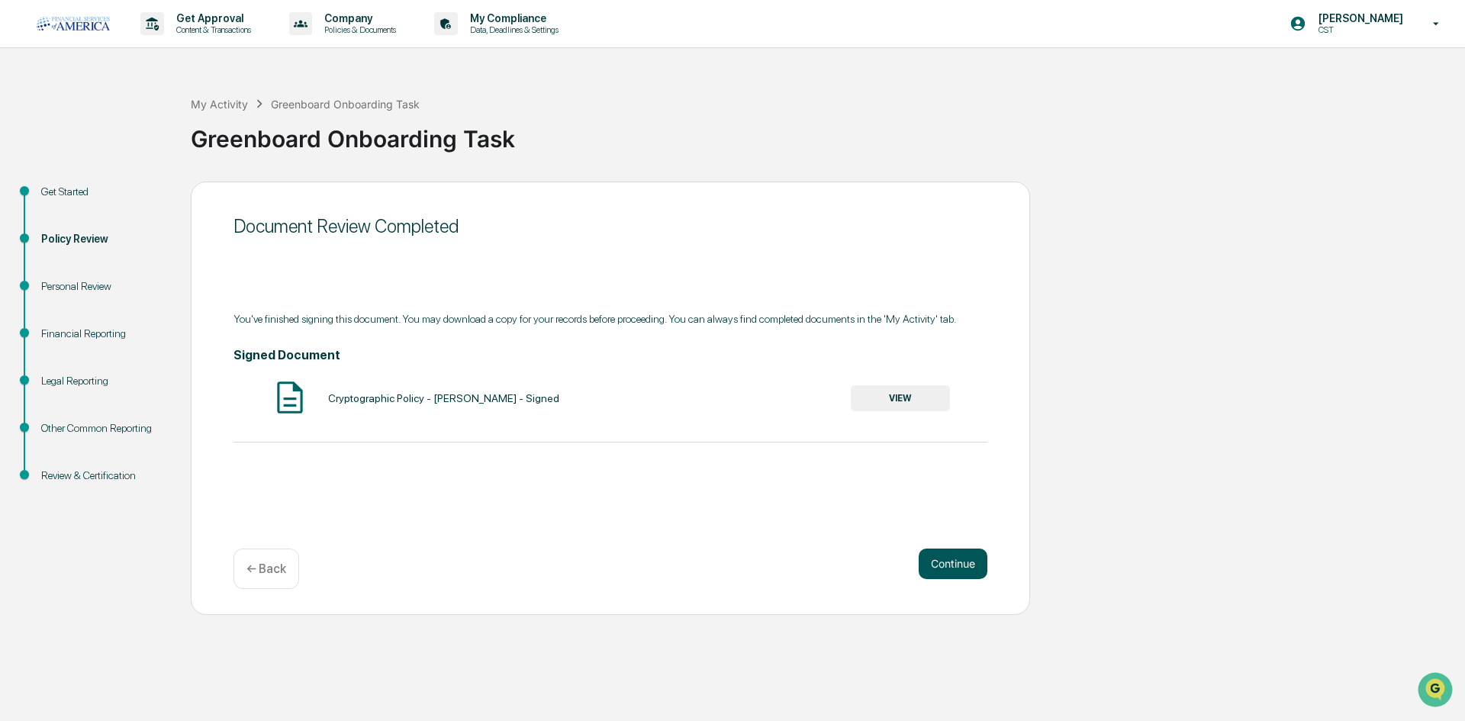
click at [962, 551] on button "Continue" at bounding box center [953, 564] width 69 height 31
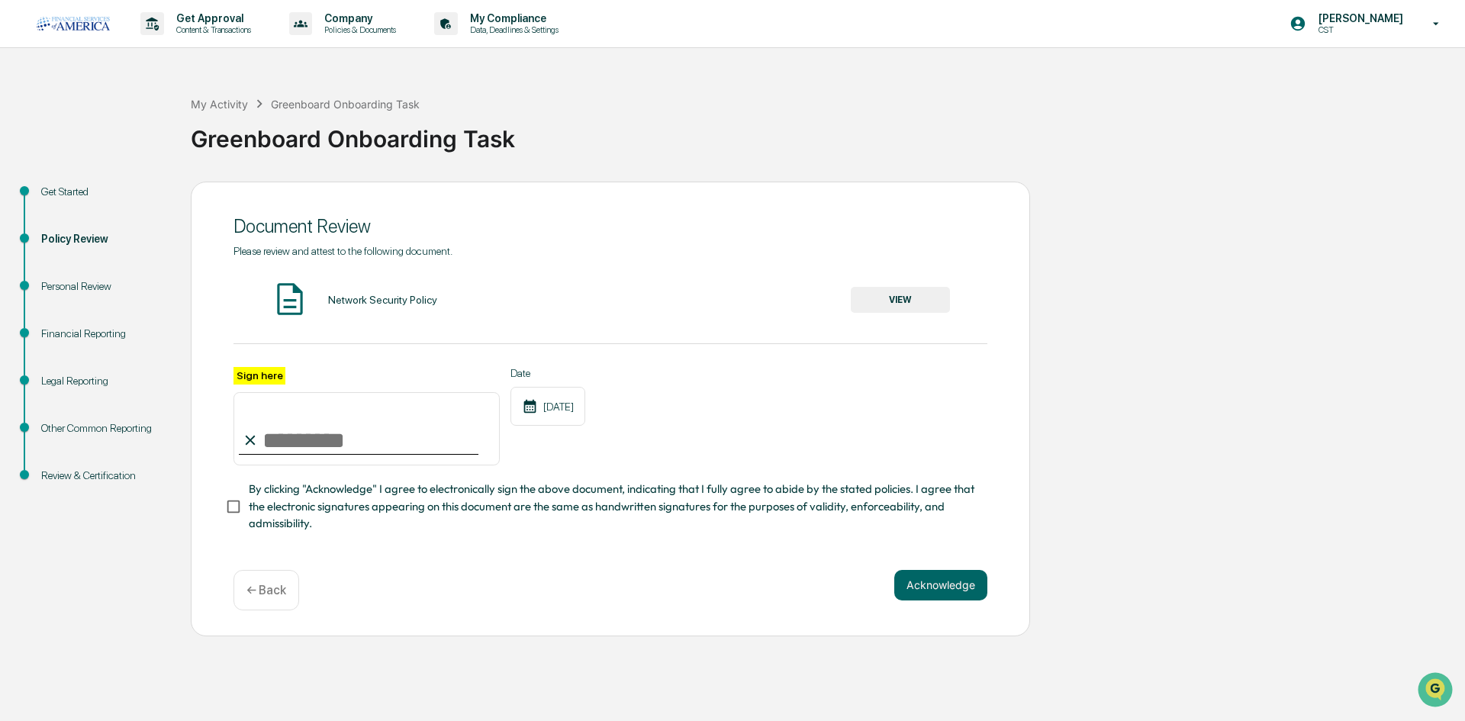
click at [965, 310] on div "Network Security Policy VIEW" at bounding box center [611, 300] width 754 height 40
click at [941, 303] on button "VIEW" at bounding box center [900, 300] width 99 height 26
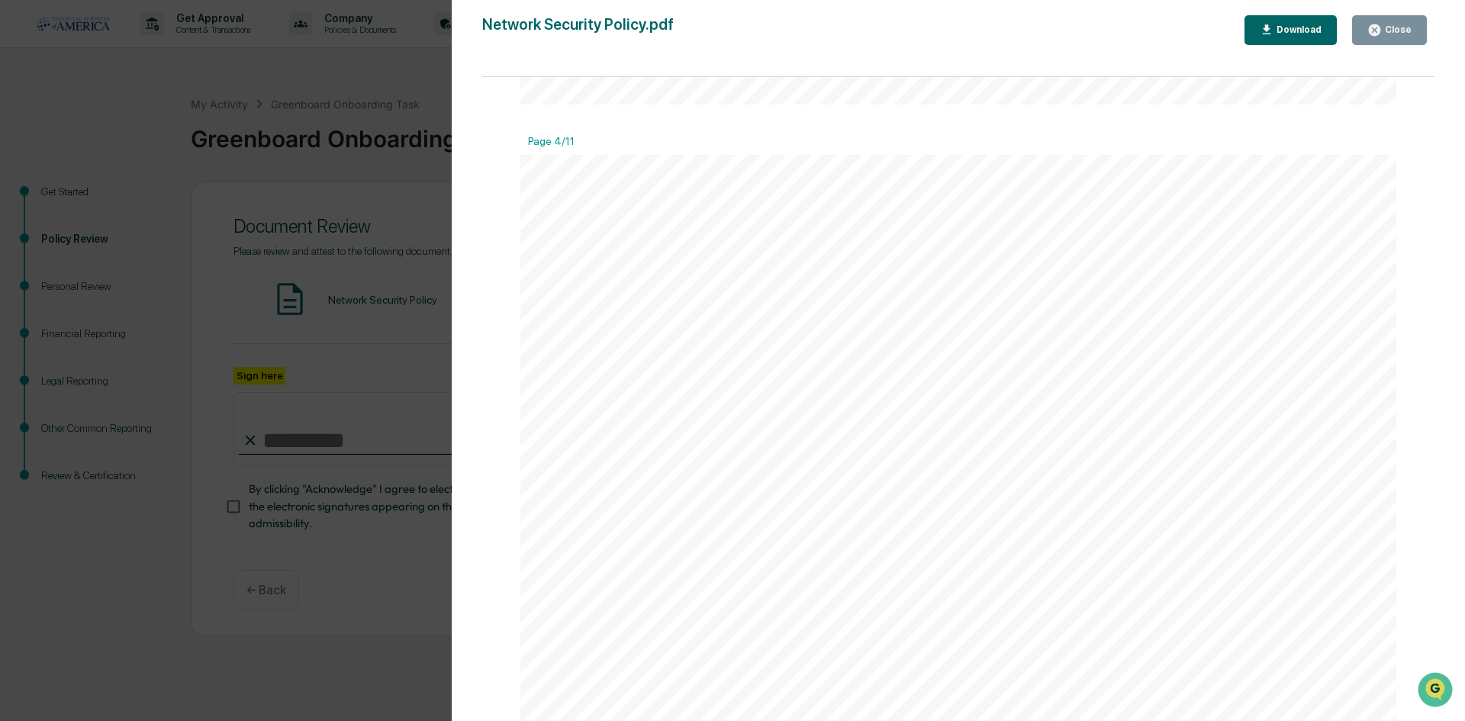
scroll to position [3893, 0]
click at [1404, 37] on button "Close" at bounding box center [1390, 30] width 75 height 30
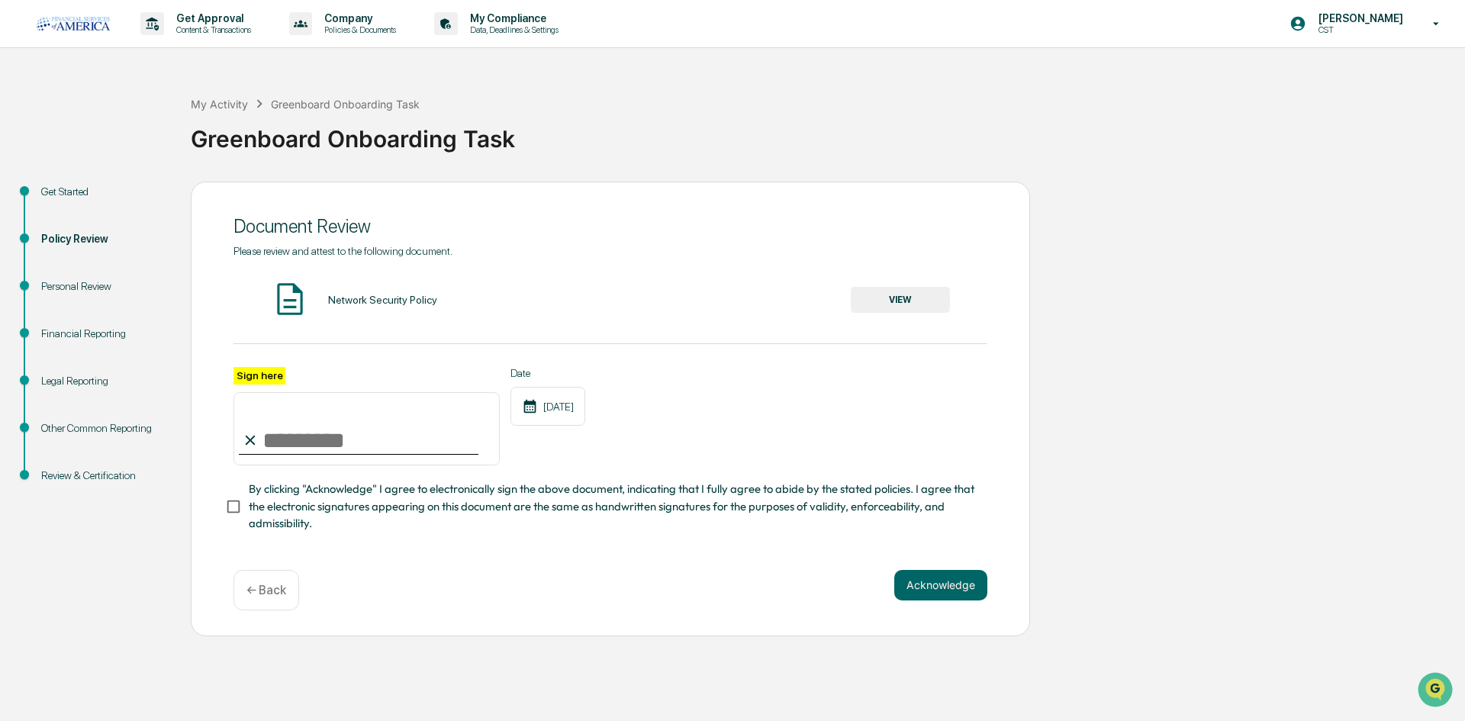
click at [299, 434] on input "Sign here" at bounding box center [367, 428] width 266 height 73
type input "**********"
click at [937, 598] on button "Acknowledge" at bounding box center [941, 585] width 93 height 31
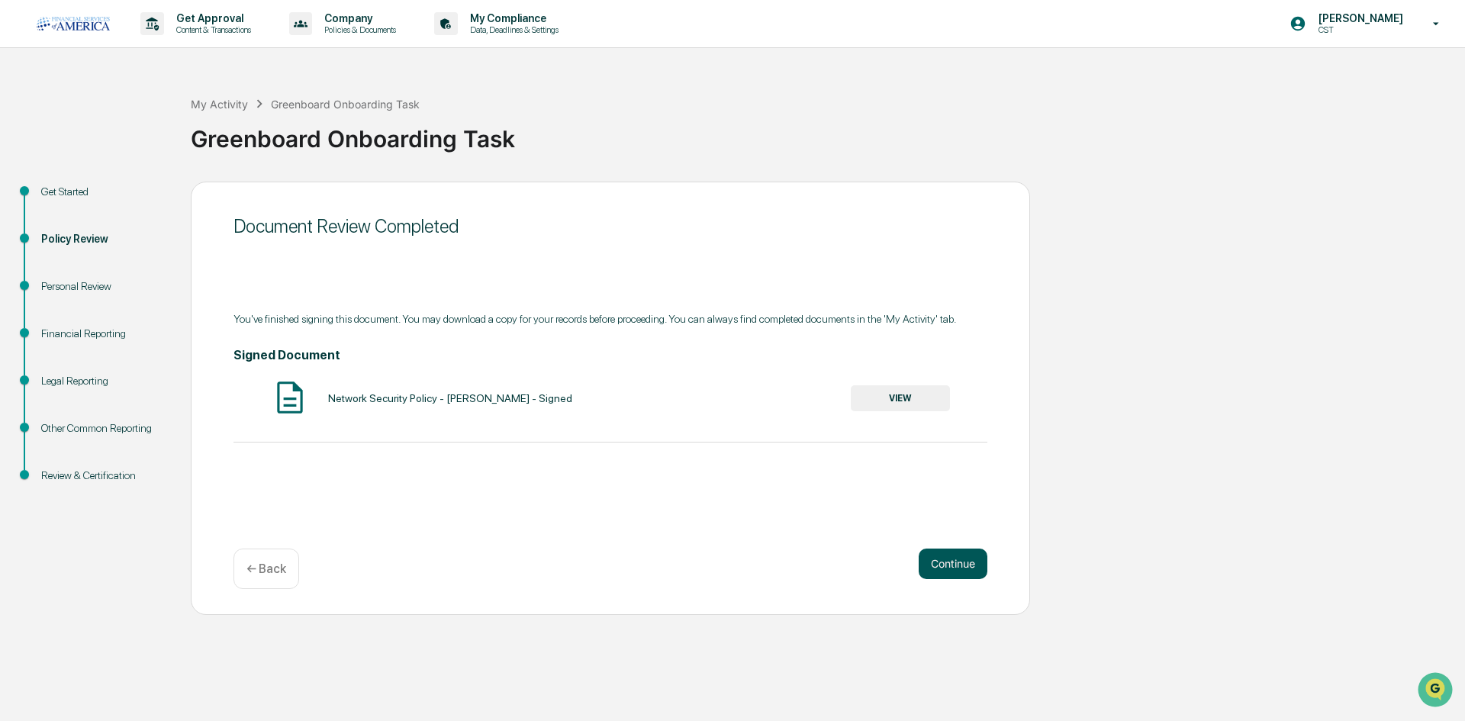
click at [968, 561] on button "Continue" at bounding box center [953, 564] width 69 height 31
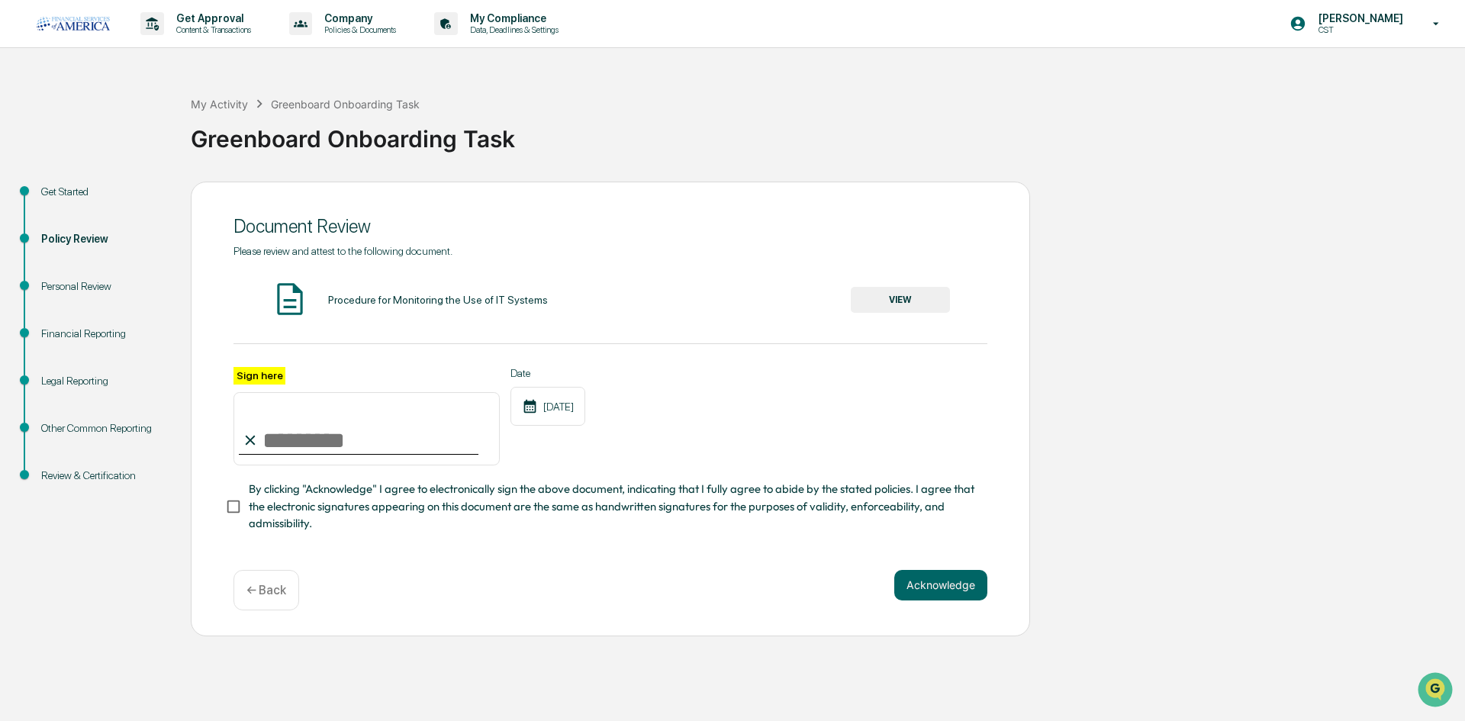
click at [356, 453] on input "Sign here" at bounding box center [367, 428] width 266 height 73
type input "**********"
click at [922, 307] on button "VIEW" at bounding box center [900, 300] width 99 height 26
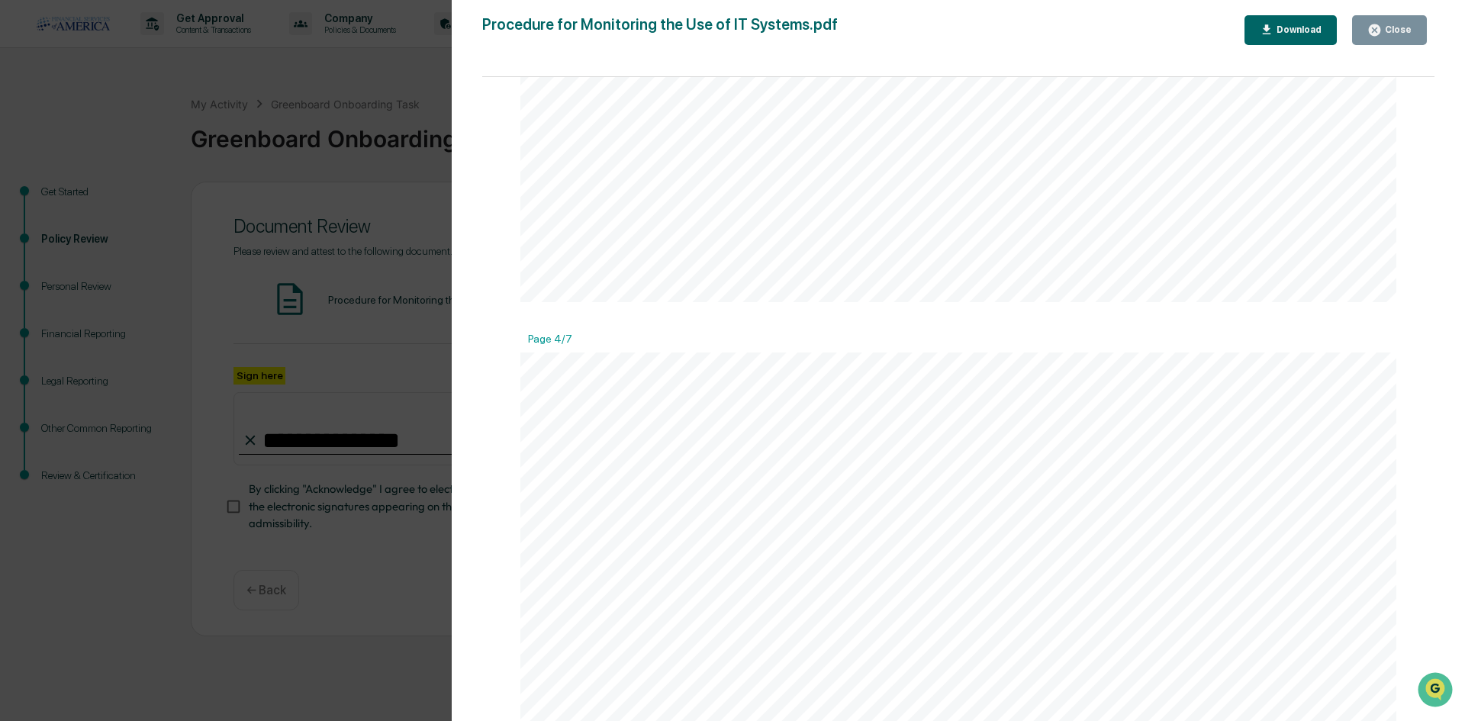
scroll to position [3969, 0]
drag, startPoint x: 871, startPoint y: 615, endPoint x: 749, endPoint y: 570, distance: 130.2
click at [749, 570] on span "suppliers and other third parties who have access to FSAA’s systems." at bounding box center [900, 568] width 546 height 18
click at [1415, 44] on button "Close" at bounding box center [1390, 30] width 75 height 30
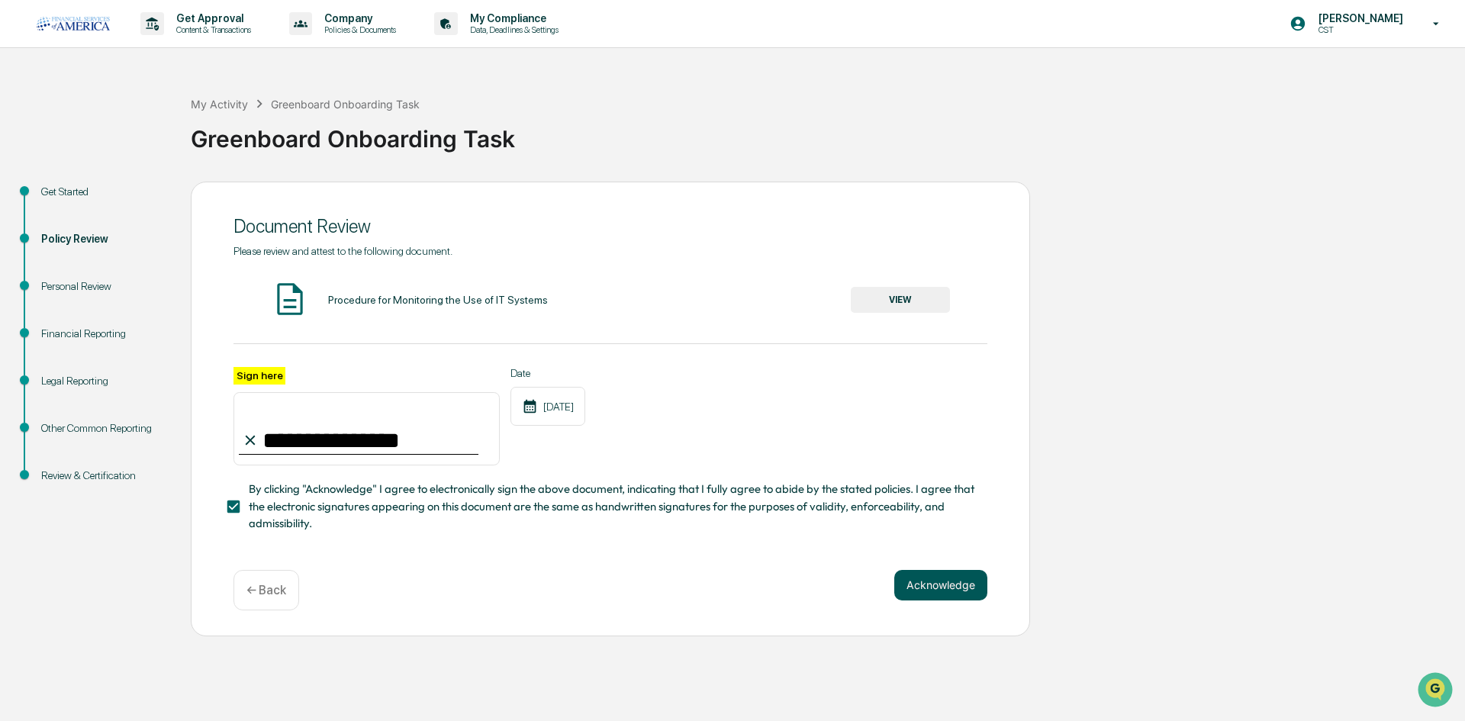
click at [932, 598] on button "Acknowledge" at bounding box center [941, 585] width 93 height 31
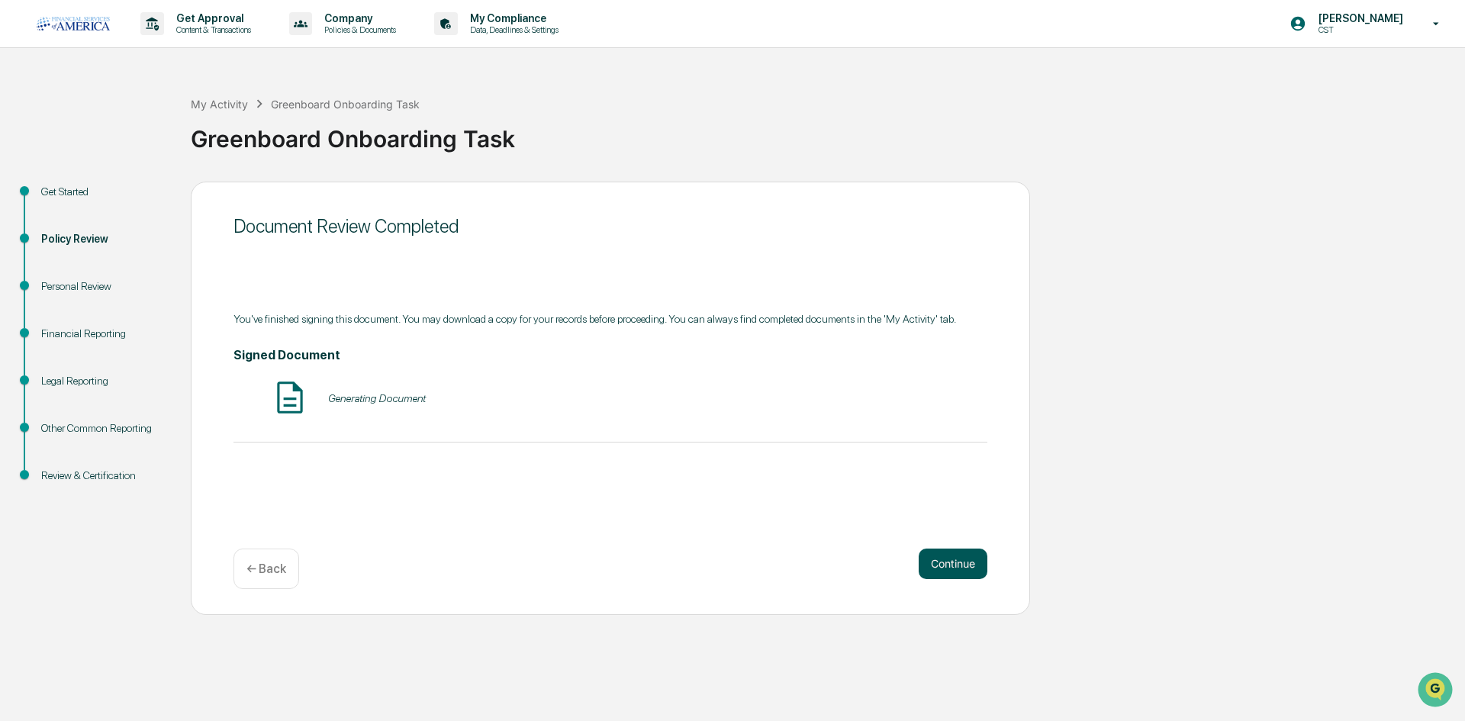
click at [962, 569] on button "Continue" at bounding box center [953, 564] width 69 height 31
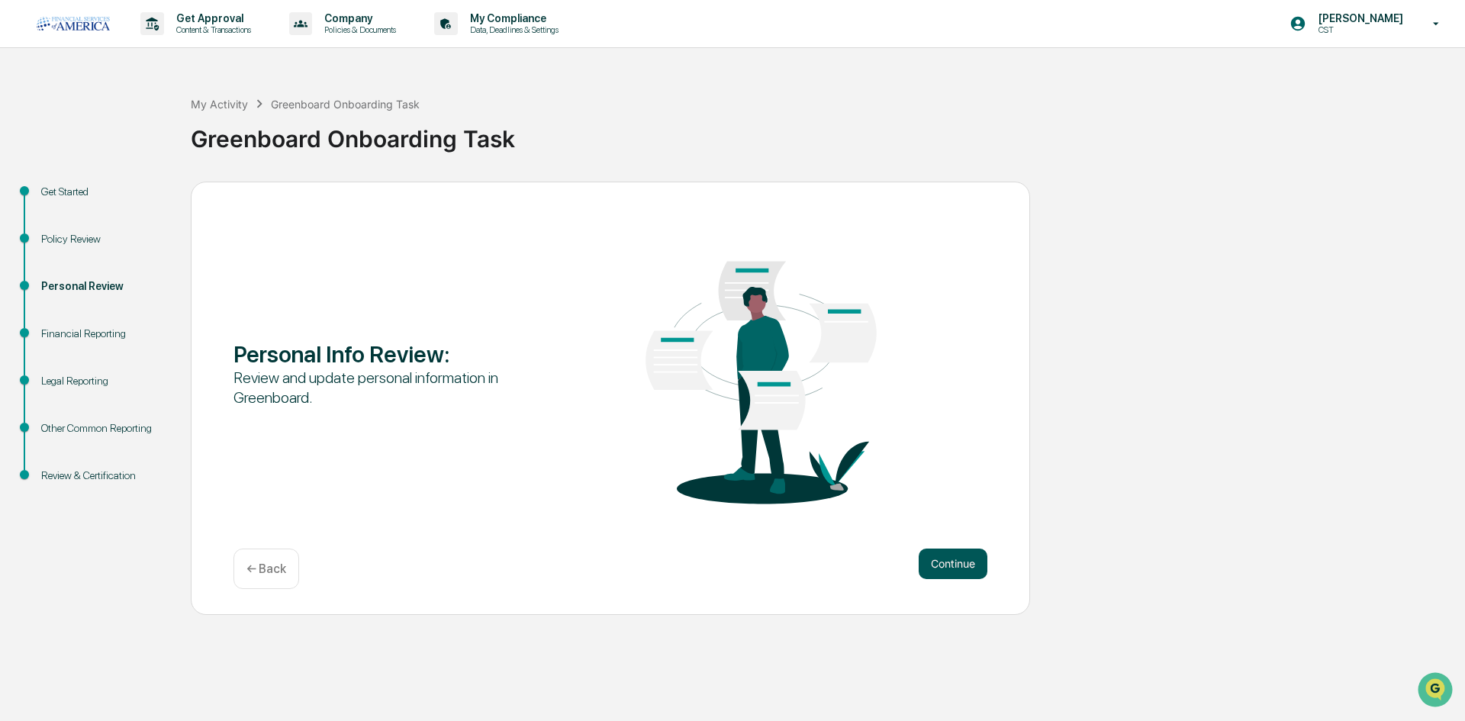
click at [943, 557] on button "Continue" at bounding box center [953, 564] width 69 height 31
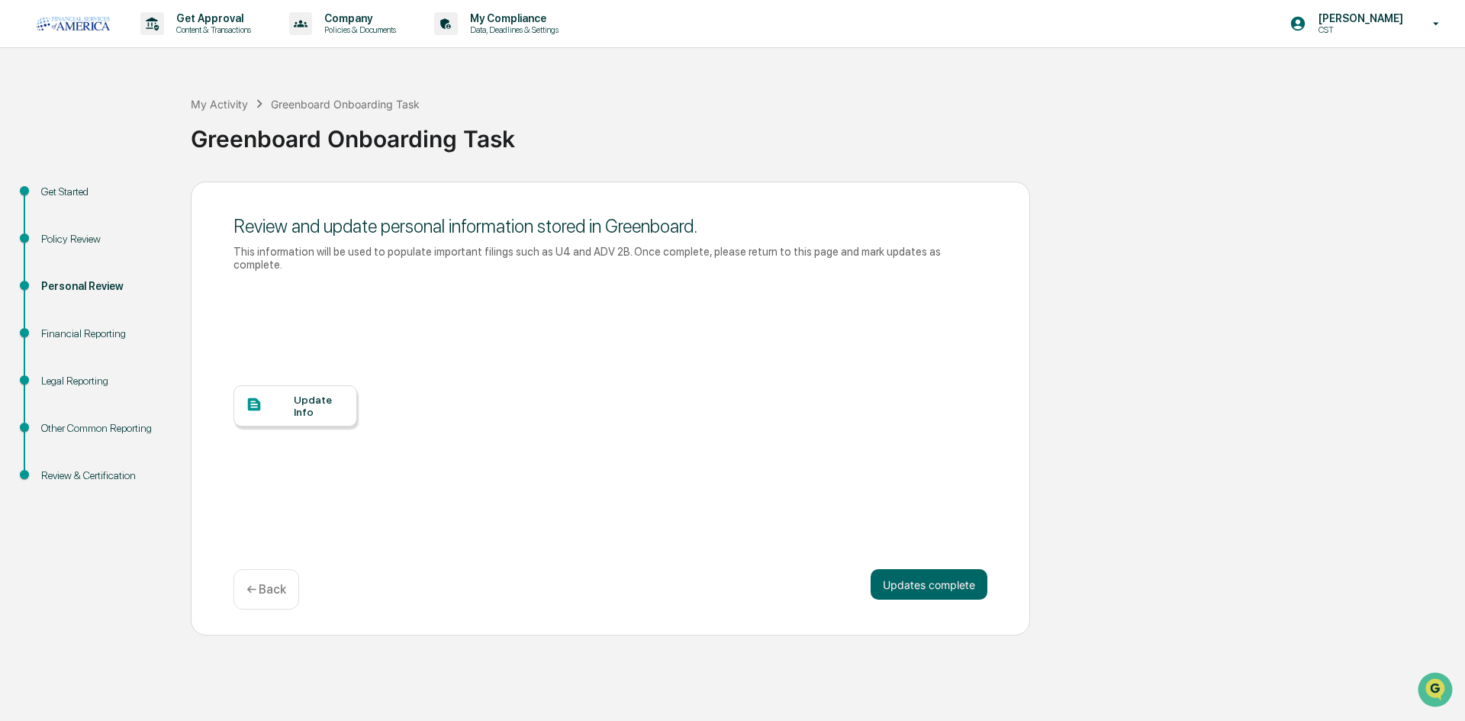
click at [326, 394] on div "Update Info" at bounding box center [319, 406] width 51 height 24
click at [960, 576] on button "Updates complete" at bounding box center [929, 584] width 117 height 31
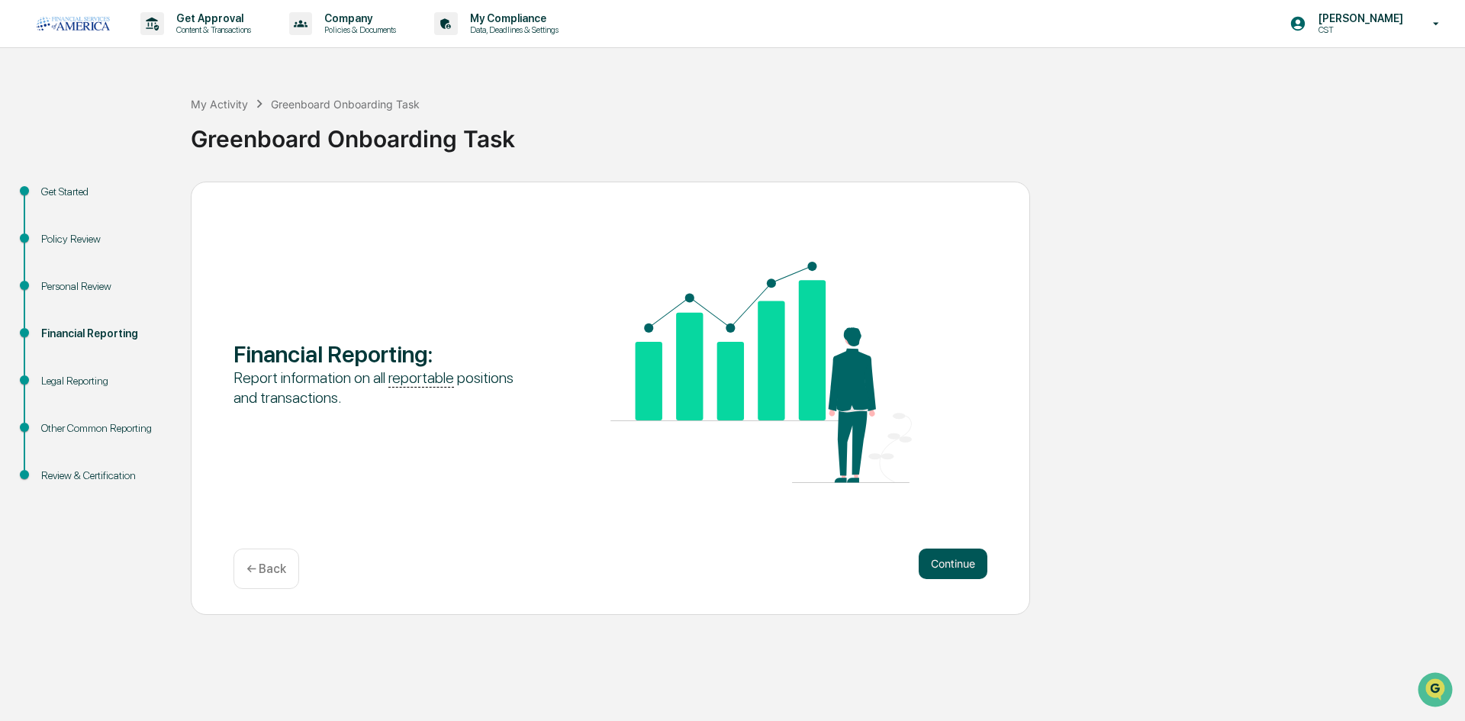
click at [943, 559] on button "Continue" at bounding box center [953, 564] width 69 height 31
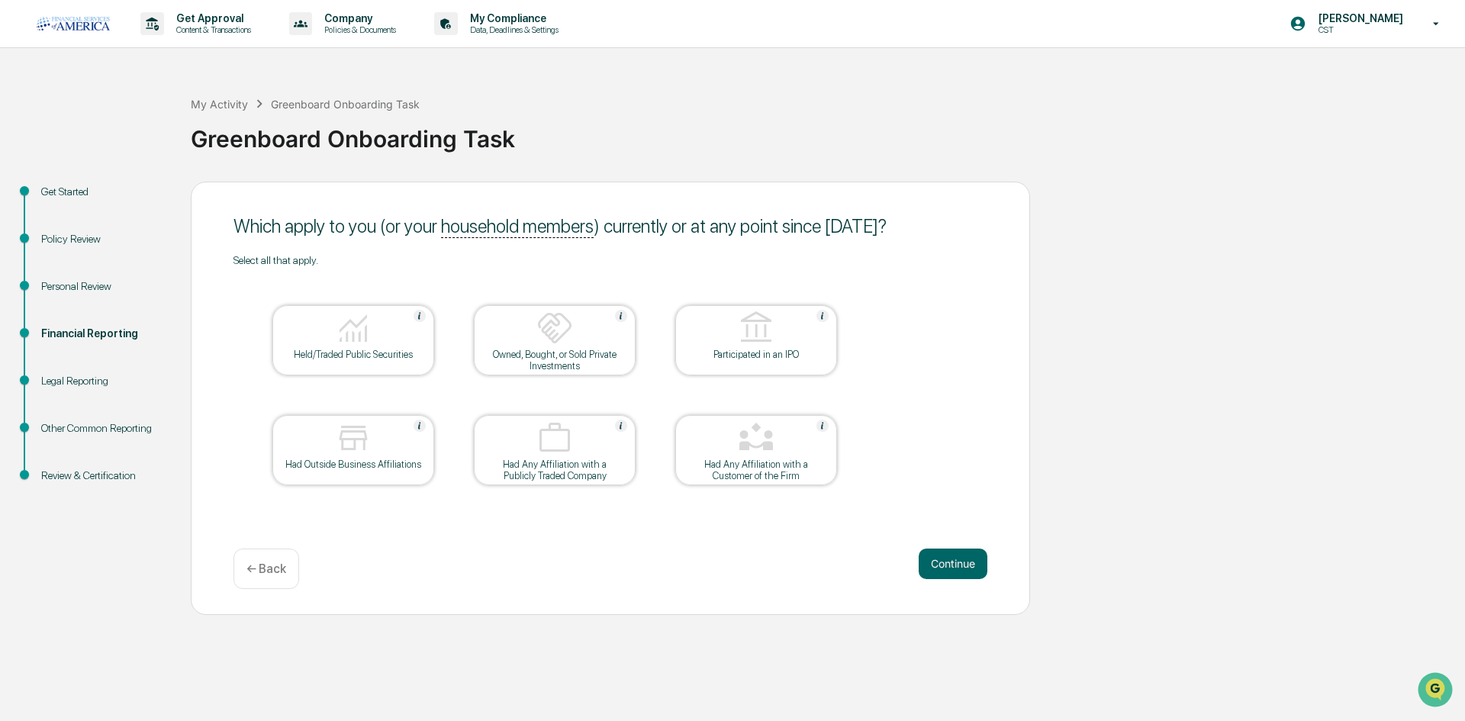
click at [330, 345] on div at bounding box center [353, 329] width 153 height 39
click at [379, 332] on div at bounding box center [353, 329] width 153 height 39
click at [959, 565] on button "Continue" at bounding box center [953, 564] width 69 height 31
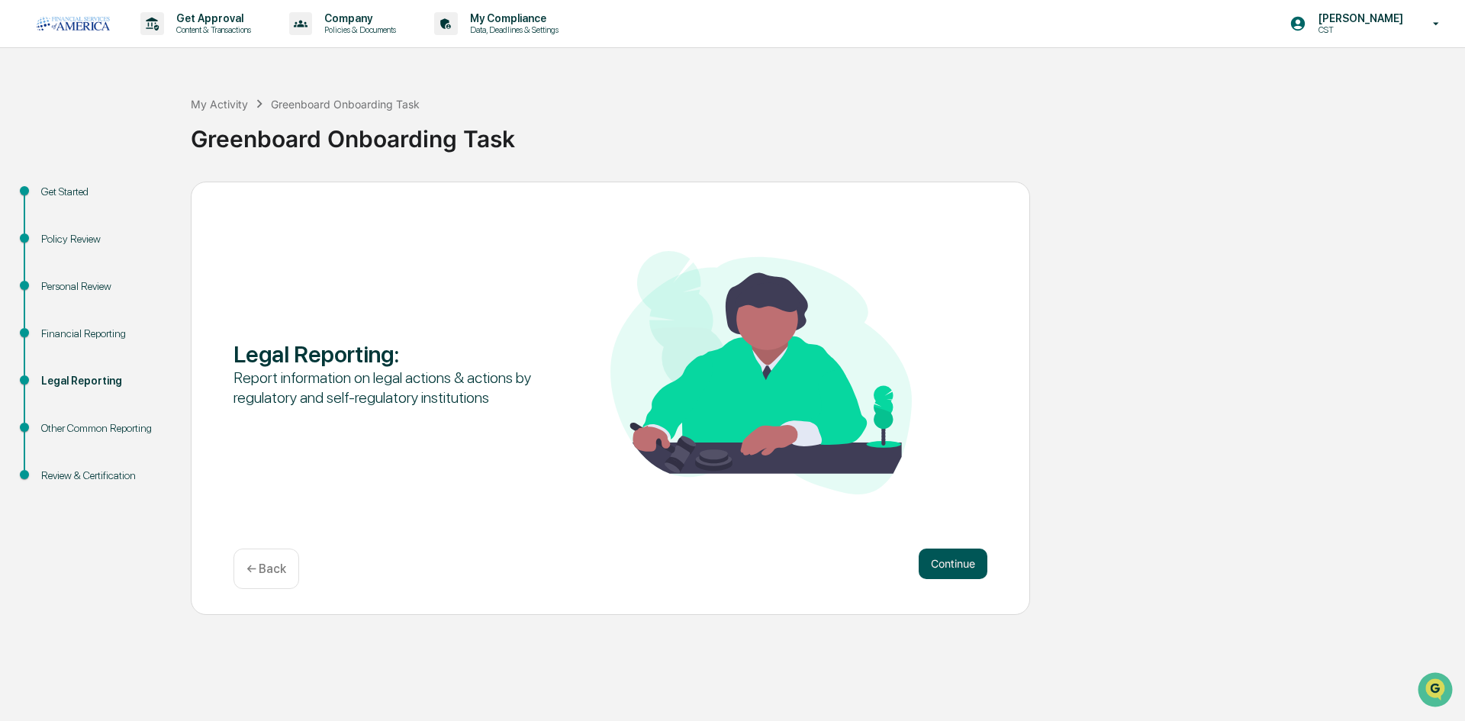
click at [954, 558] on button "Continue" at bounding box center [953, 564] width 69 height 31
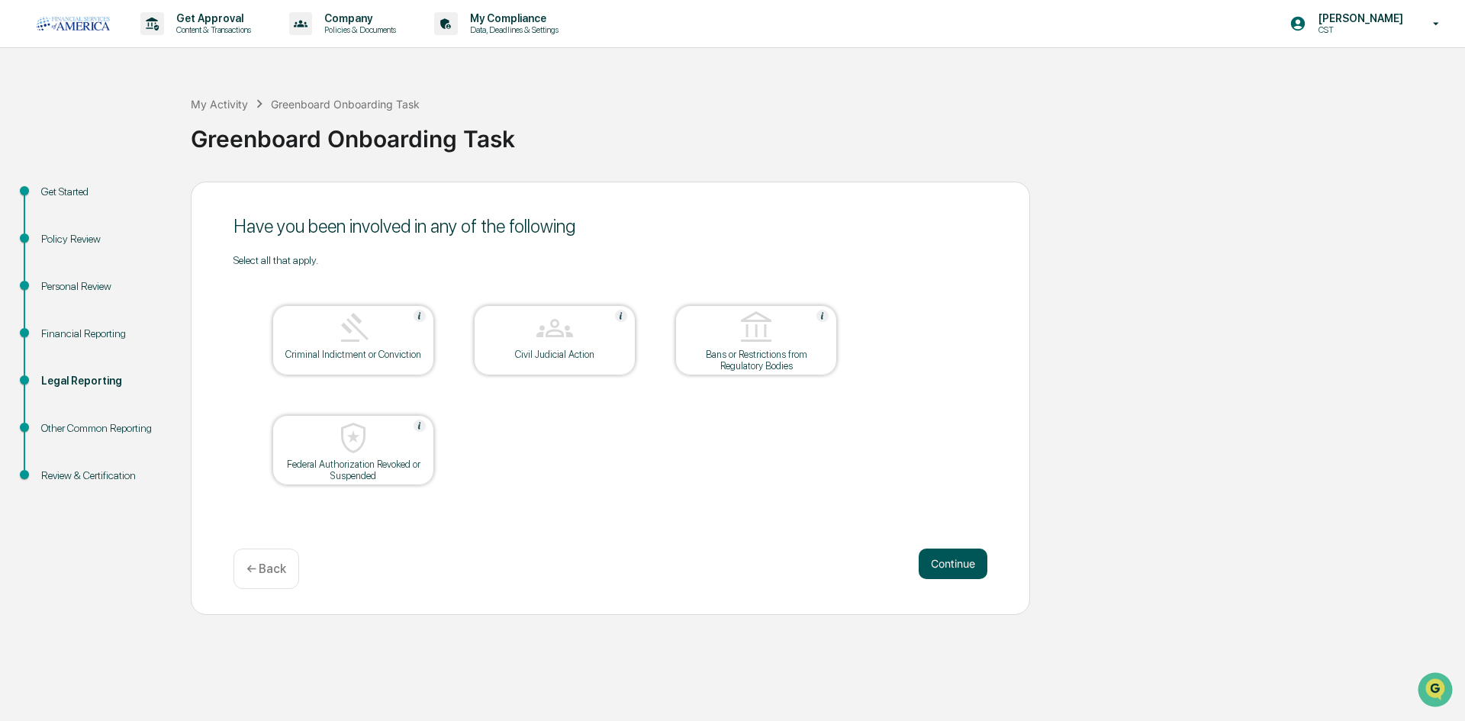
click at [949, 556] on button "Continue" at bounding box center [953, 564] width 69 height 31
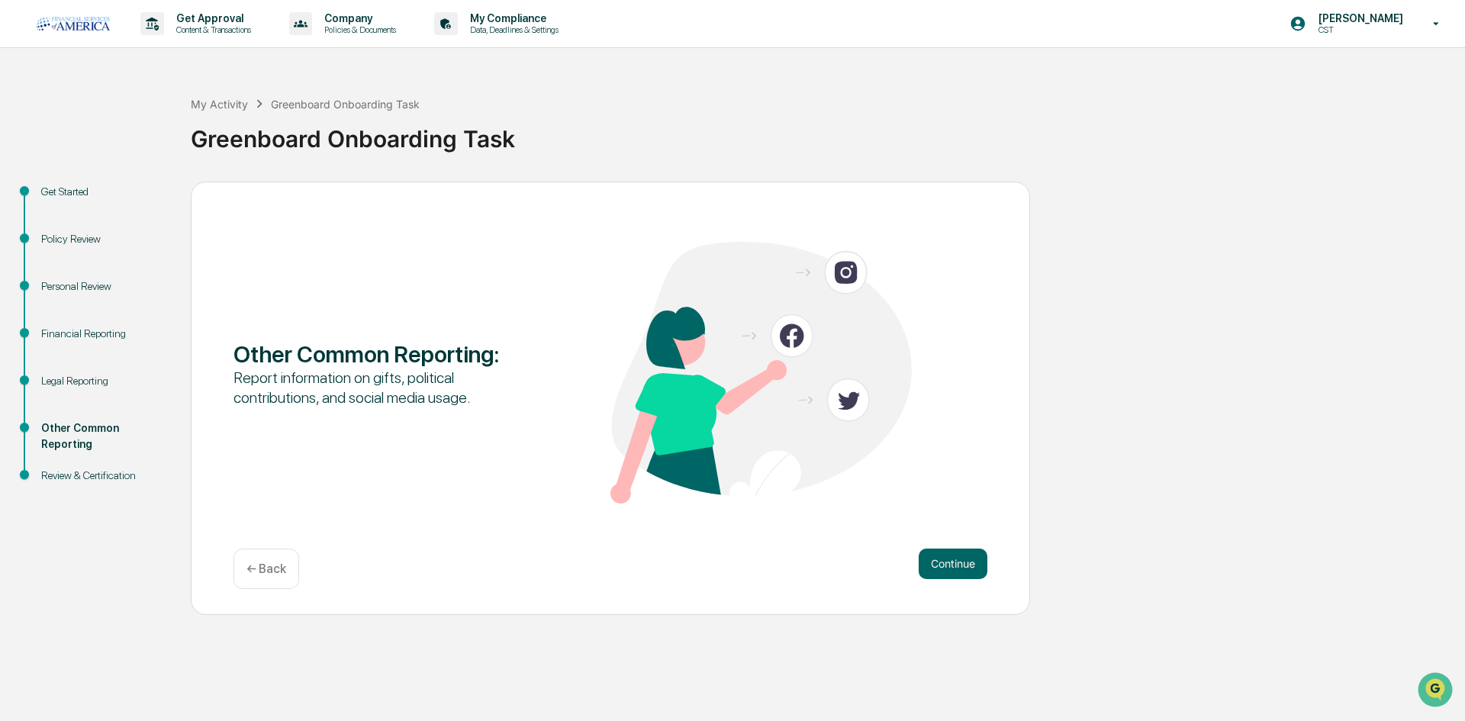
click at [949, 556] on button "Continue" at bounding box center [953, 564] width 69 height 31
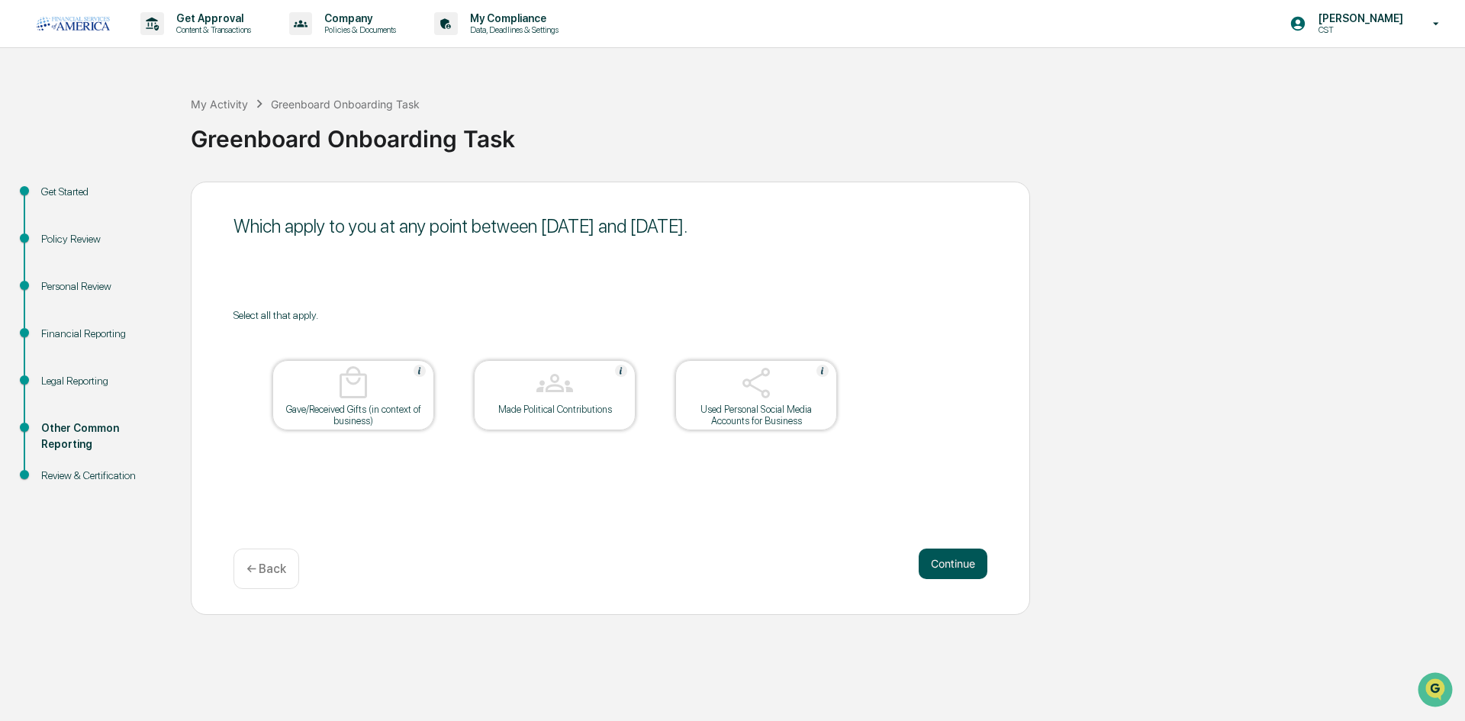
click at [947, 554] on button "Continue" at bounding box center [953, 564] width 69 height 31
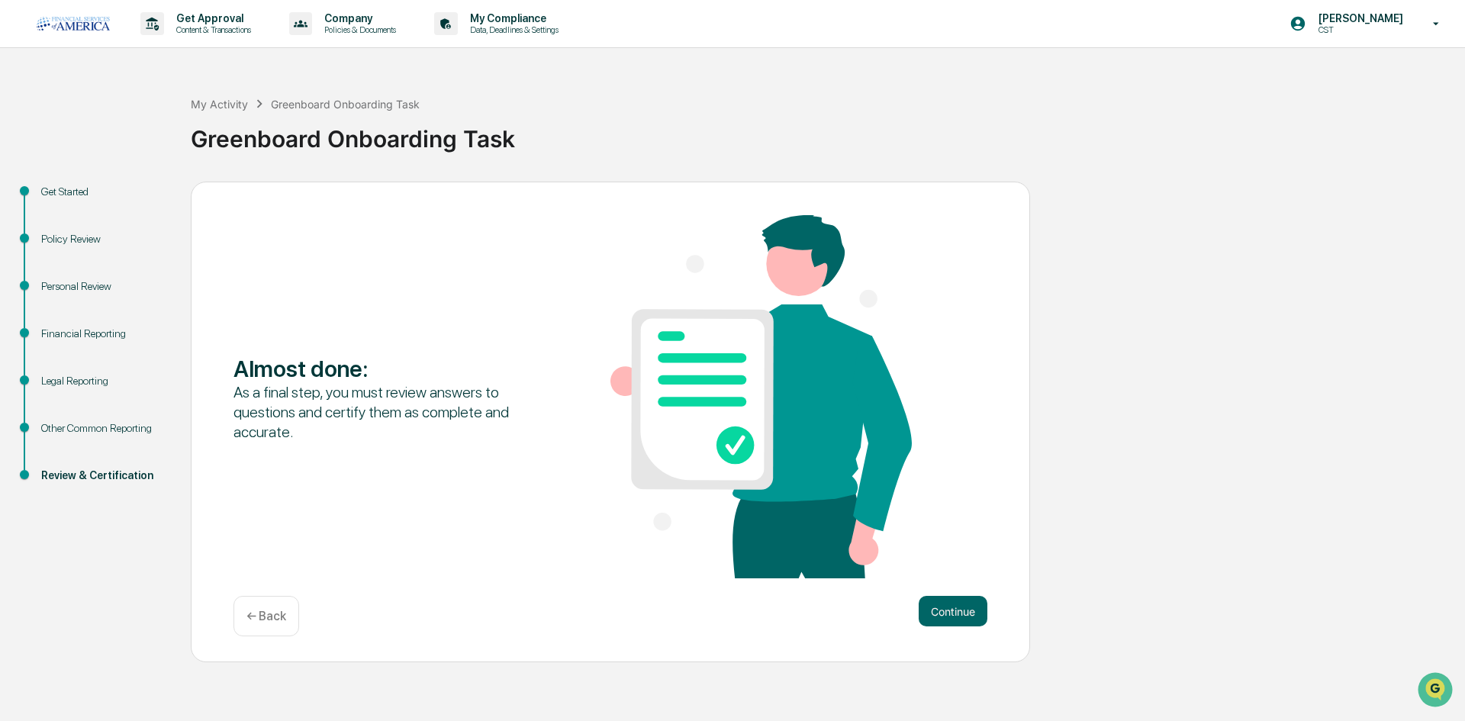
click at [954, 570] on div "Almost done : As a final step, you must review answers to questions and certify…" at bounding box center [611, 398] width 754 height 366
drag, startPoint x: 954, startPoint y: 570, endPoint x: 956, endPoint y: 600, distance: 29.8
click at [956, 600] on button "Continue" at bounding box center [953, 611] width 69 height 31
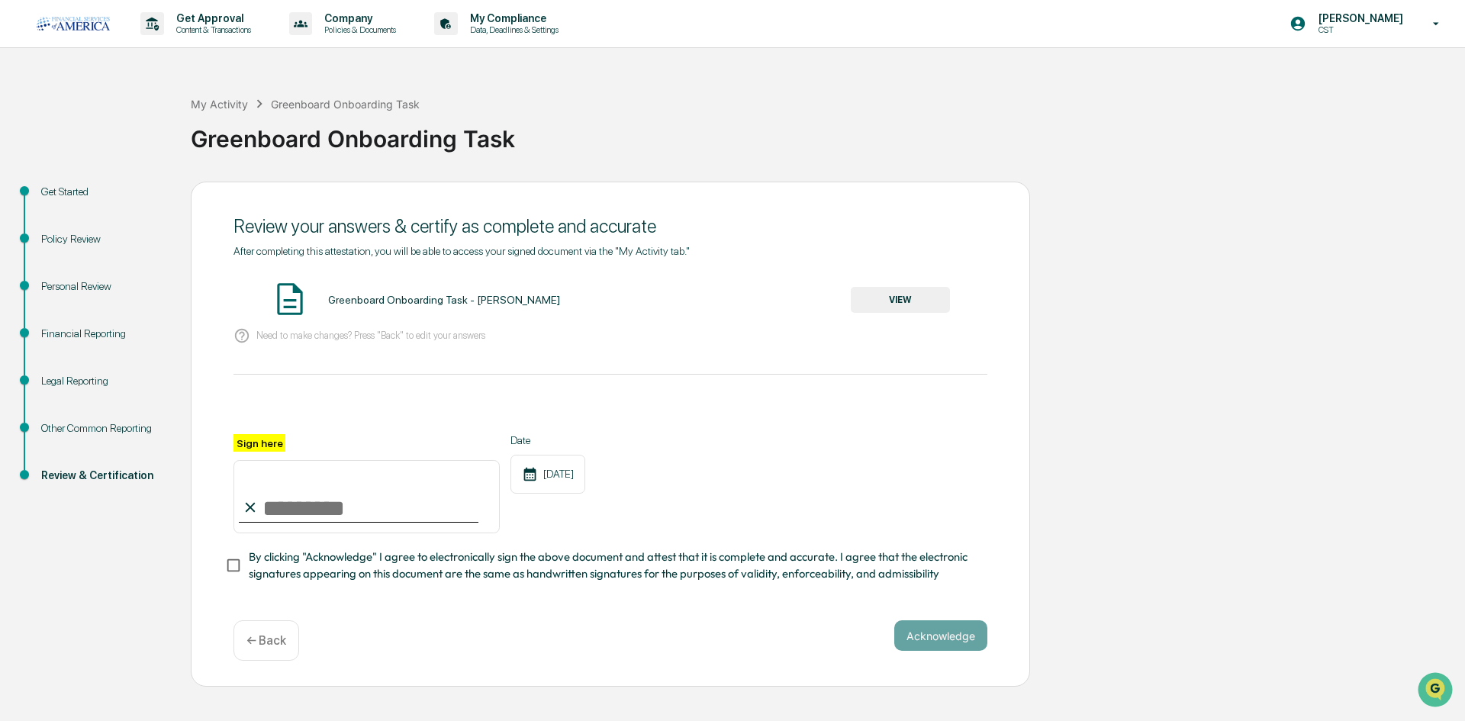
click at [904, 306] on button "VIEW" at bounding box center [900, 300] width 99 height 26
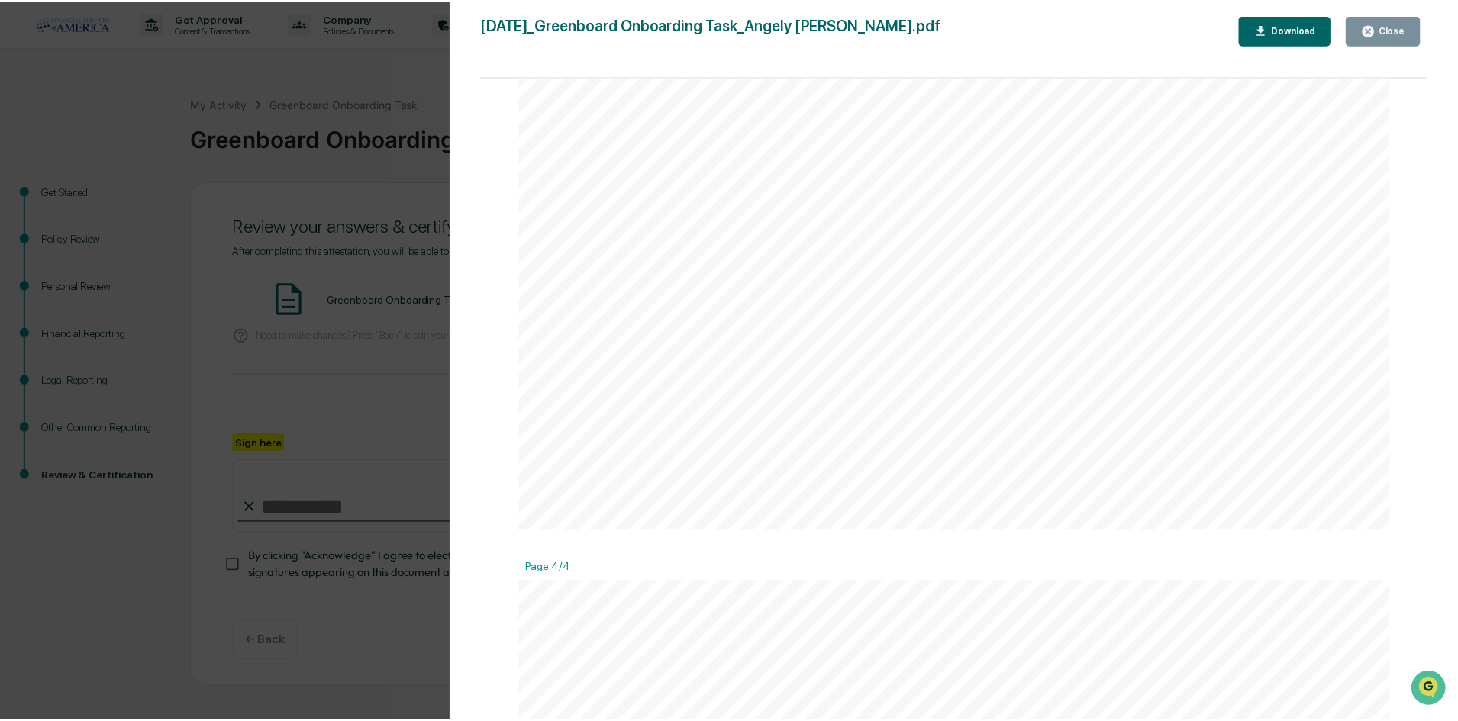
scroll to position [3511, 0]
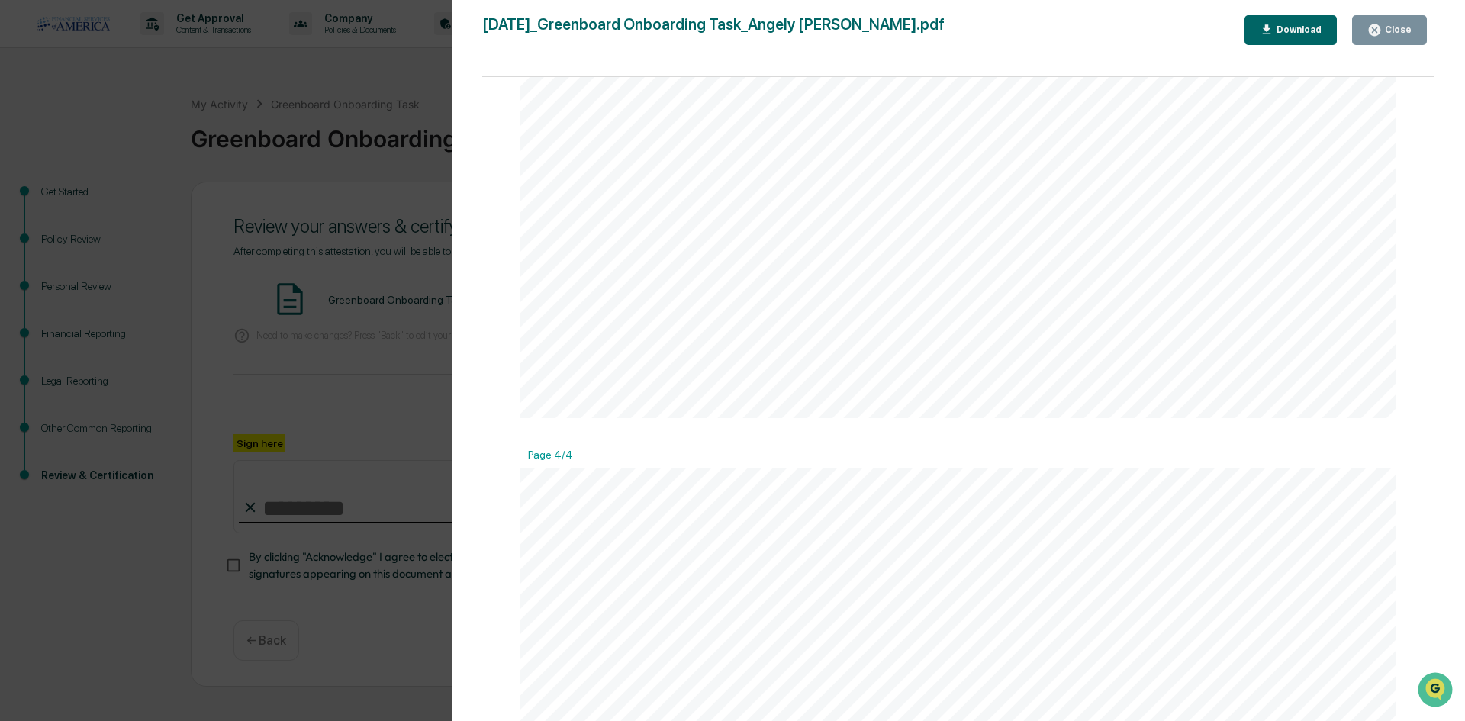
click at [1392, 38] on button "Close" at bounding box center [1390, 30] width 75 height 30
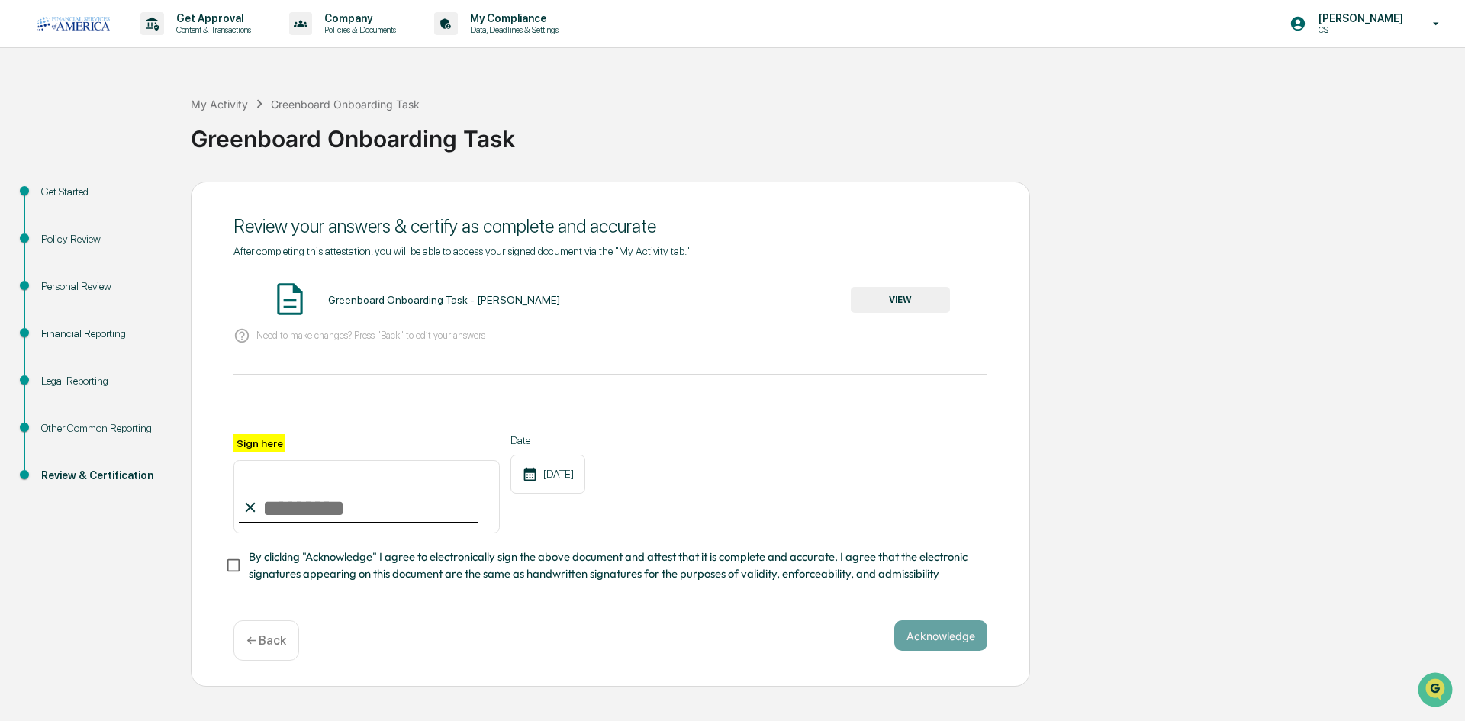
click at [344, 485] on input "Sign here" at bounding box center [367, 496] width 266 height 73
type input "**********"
click at [250, 569] on span "By clicking "Acknowledge" I agree to electronically sign the above document and…" at bounding box center [612, 566] width 727 height 34
click at [920, 634] on button "Acknowledge" at bounding box center [941, 636] width 93 height 31
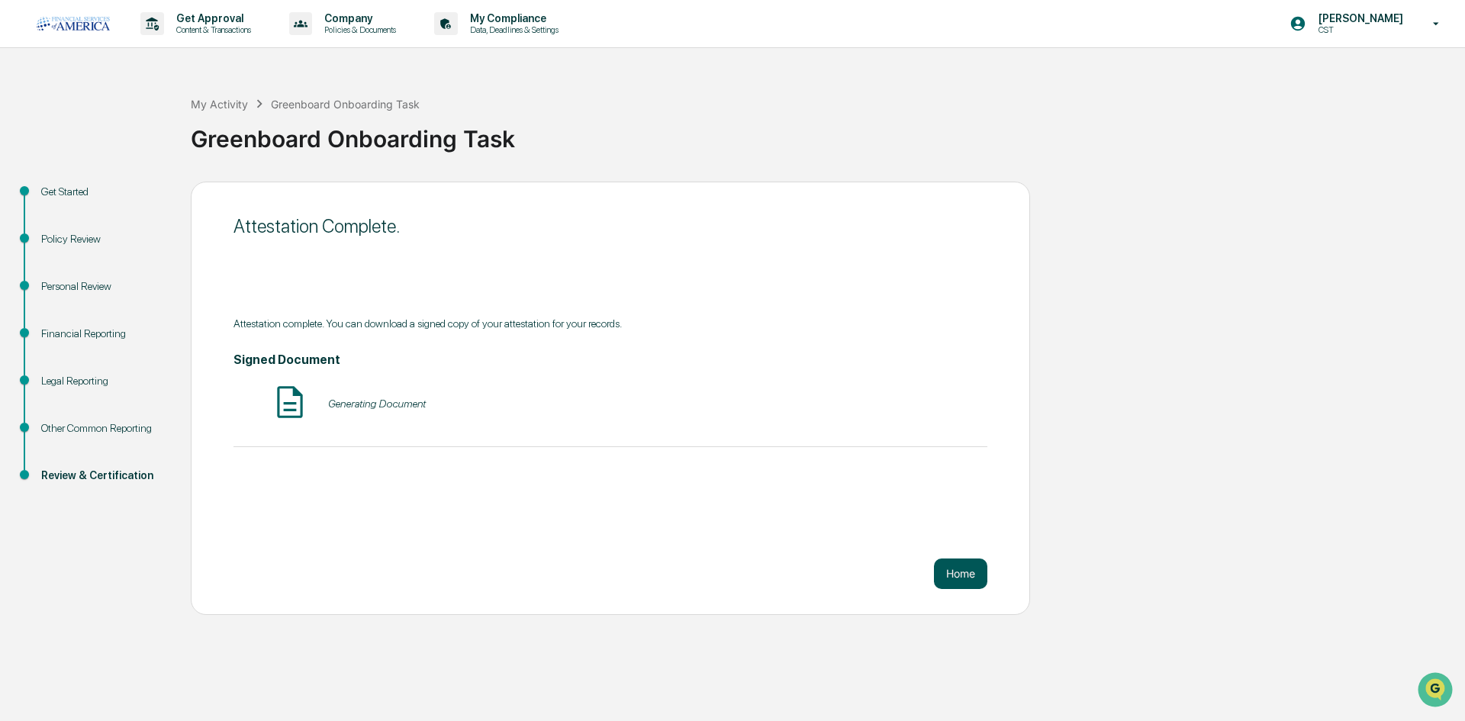
click at [946, 573] on button "Home" at bounding box center [960, 574] width 53 height 31
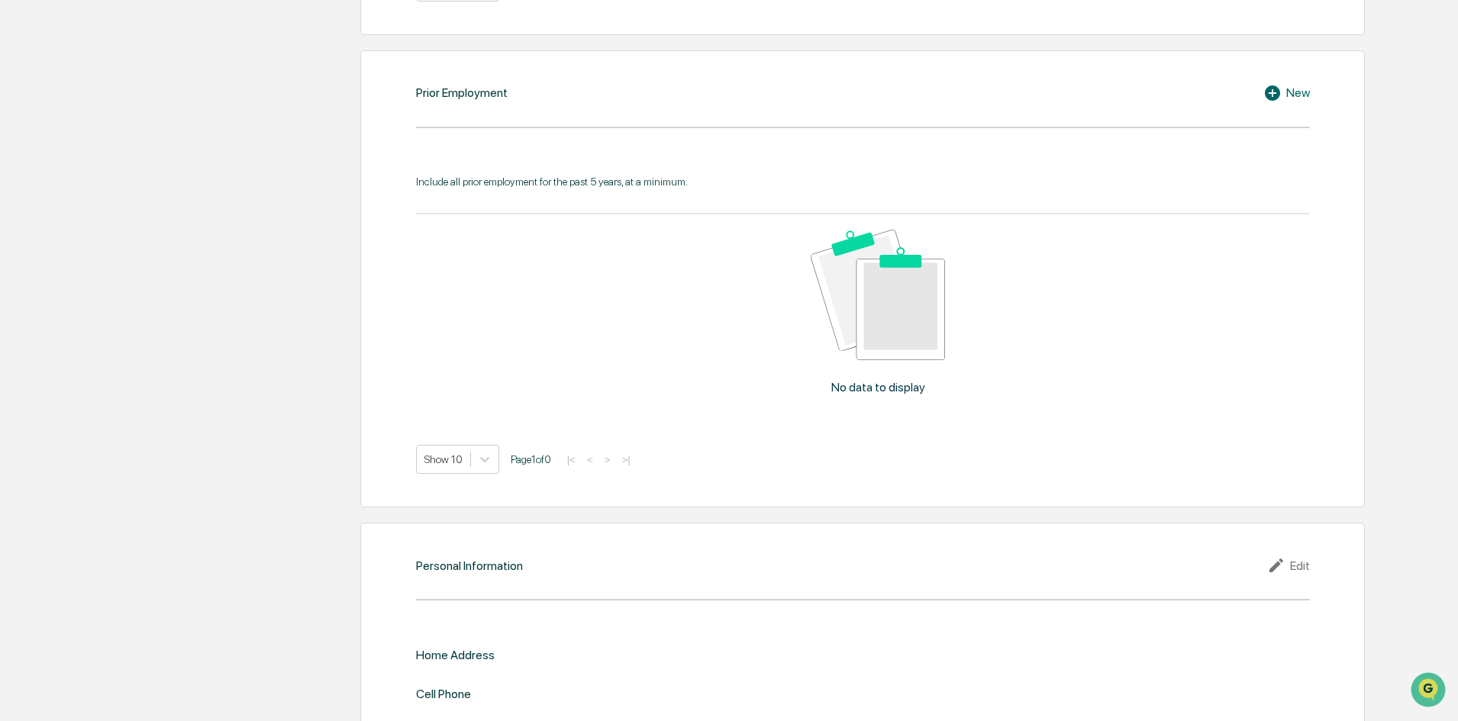
scroll to position [1357, 0]
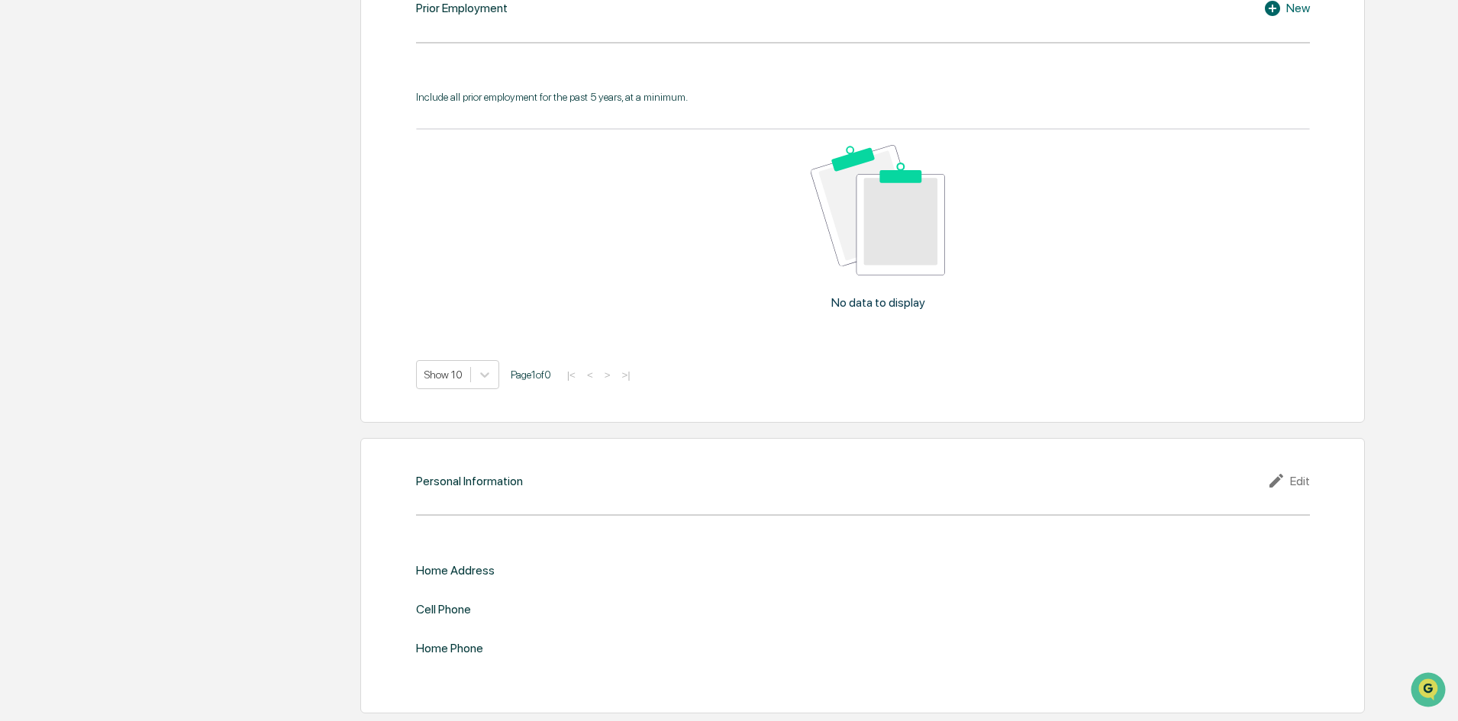
click at [1289, 487] on div "Edit" at bounding box center [1288, 481] width 43 height 18
drag, startPoint x: 932, startPoint y: 582, endPoint x: 917, endPoint y: 588, distance: 15.7
click at [927, 582] on div "​" at bounding box center [1085, 596] width 447 height 32
click at [914, 592] on input "text" at bounding box center [1086, 595] width 424 height 15
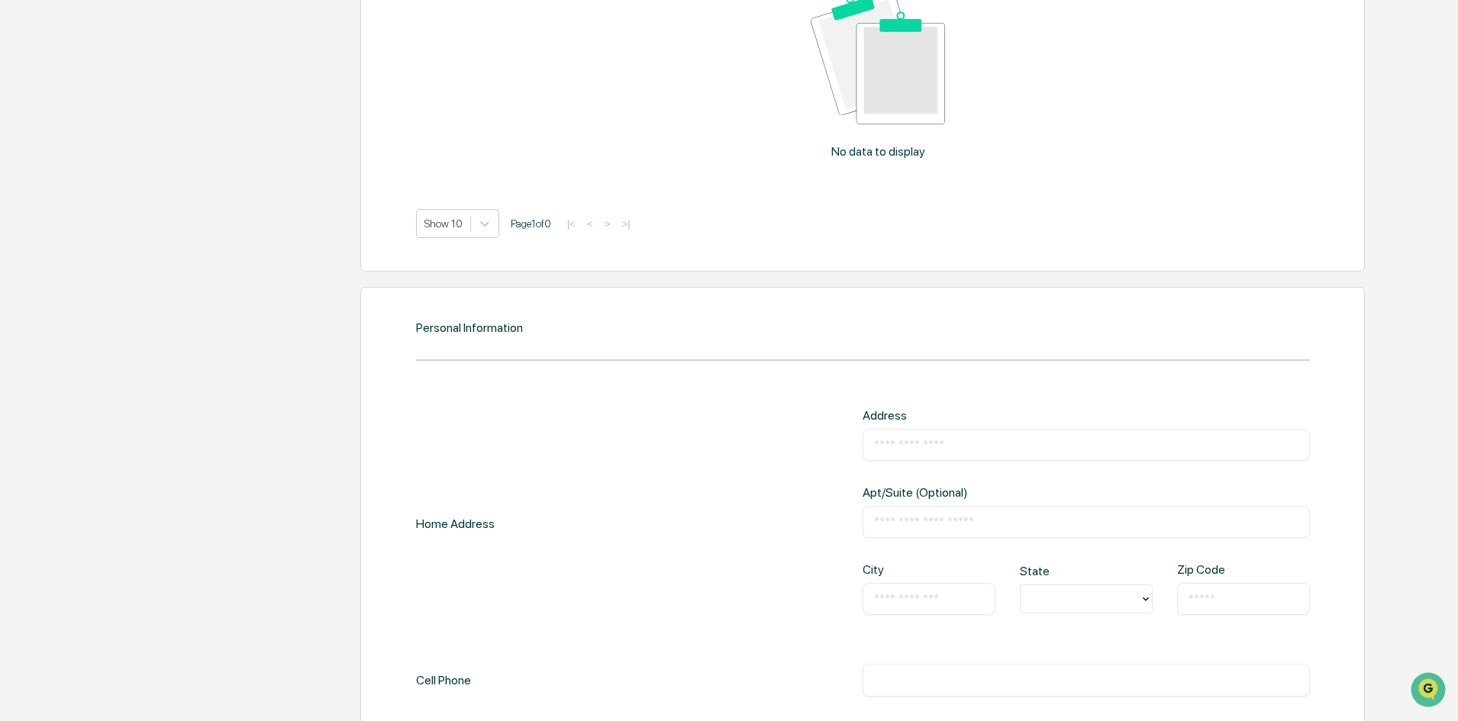
scroll to position [1510, 0]
type input "**********"
type input "*****"
type input "*"
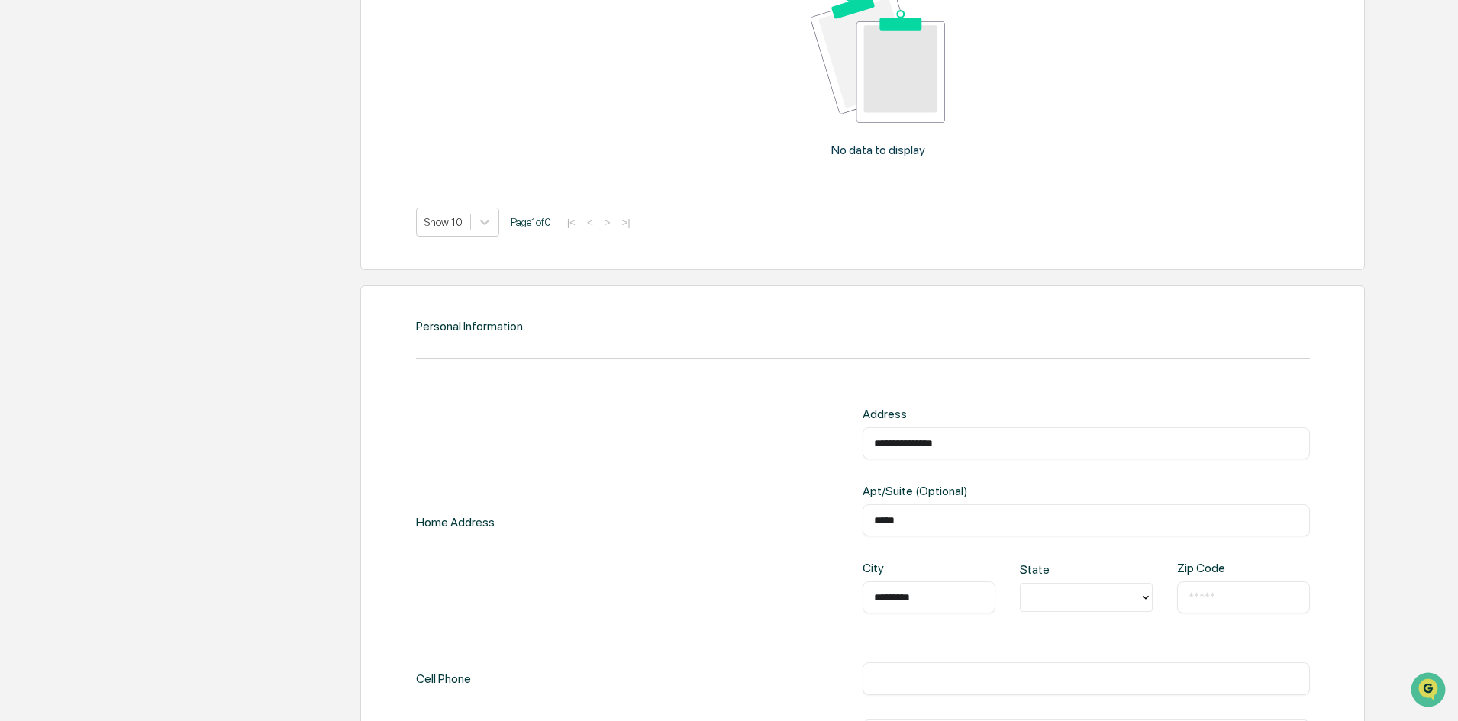
type input "*********"
type input "**"
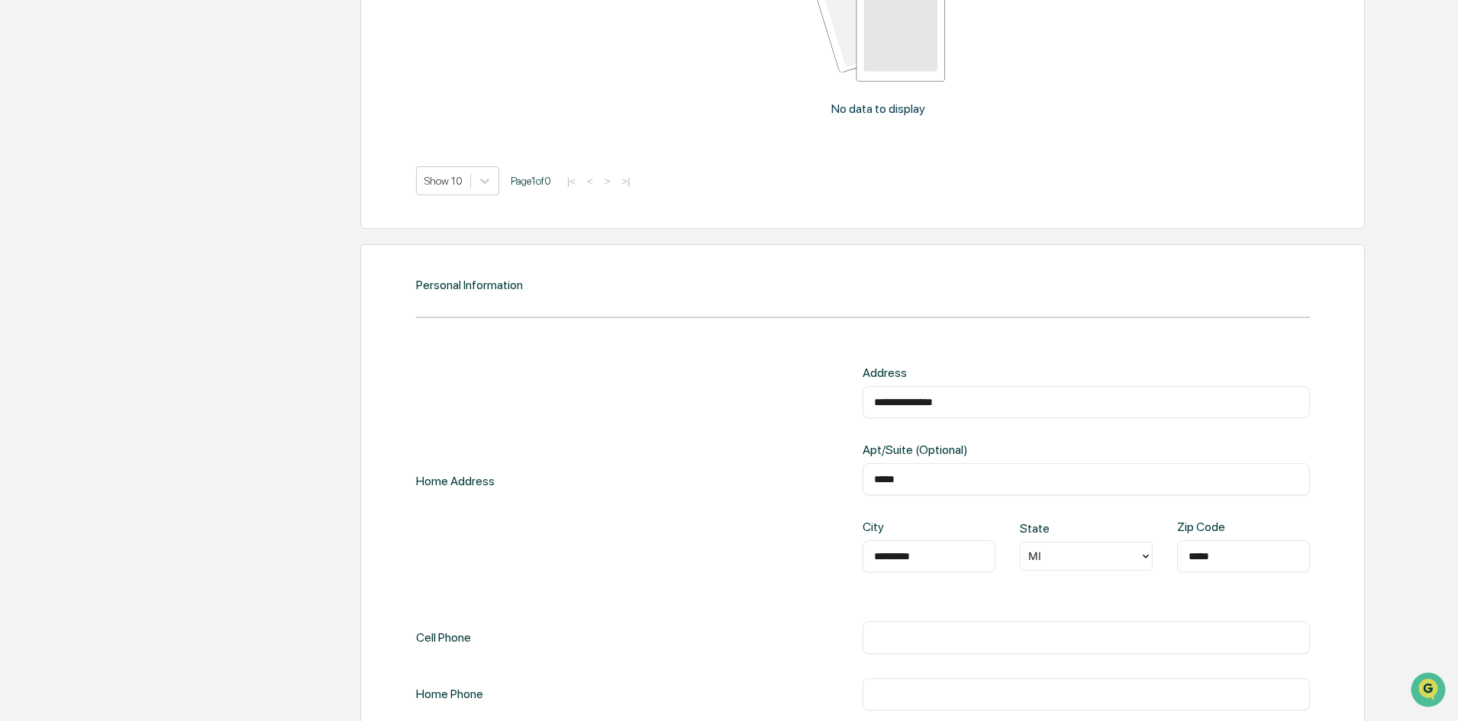
scroll to position [1586, 0]
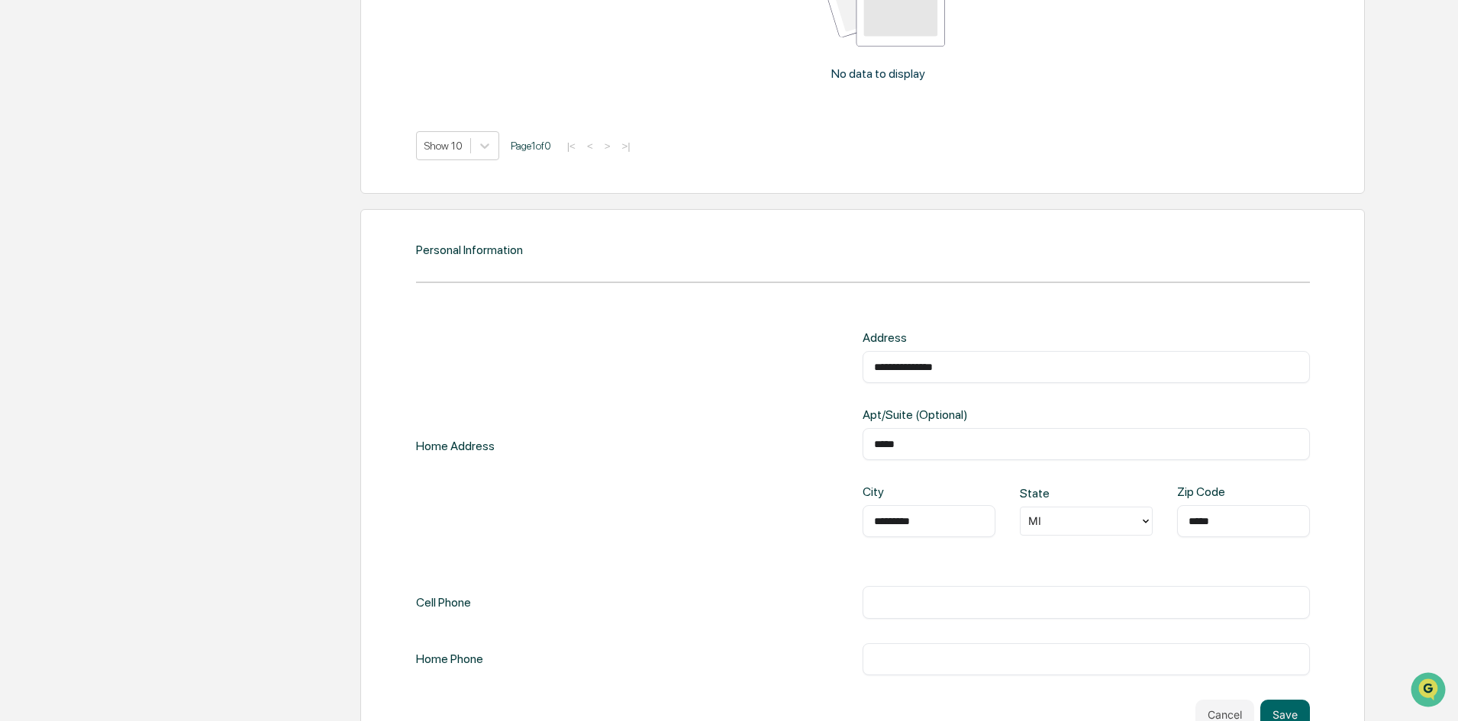
type input "*****"
click at [1078, 622] on div "**********" at bounding box center [863, 502] width 894 height 345
click at [1096, 603] on input "text" at bounding box center [1086, 602] width 424 height 15
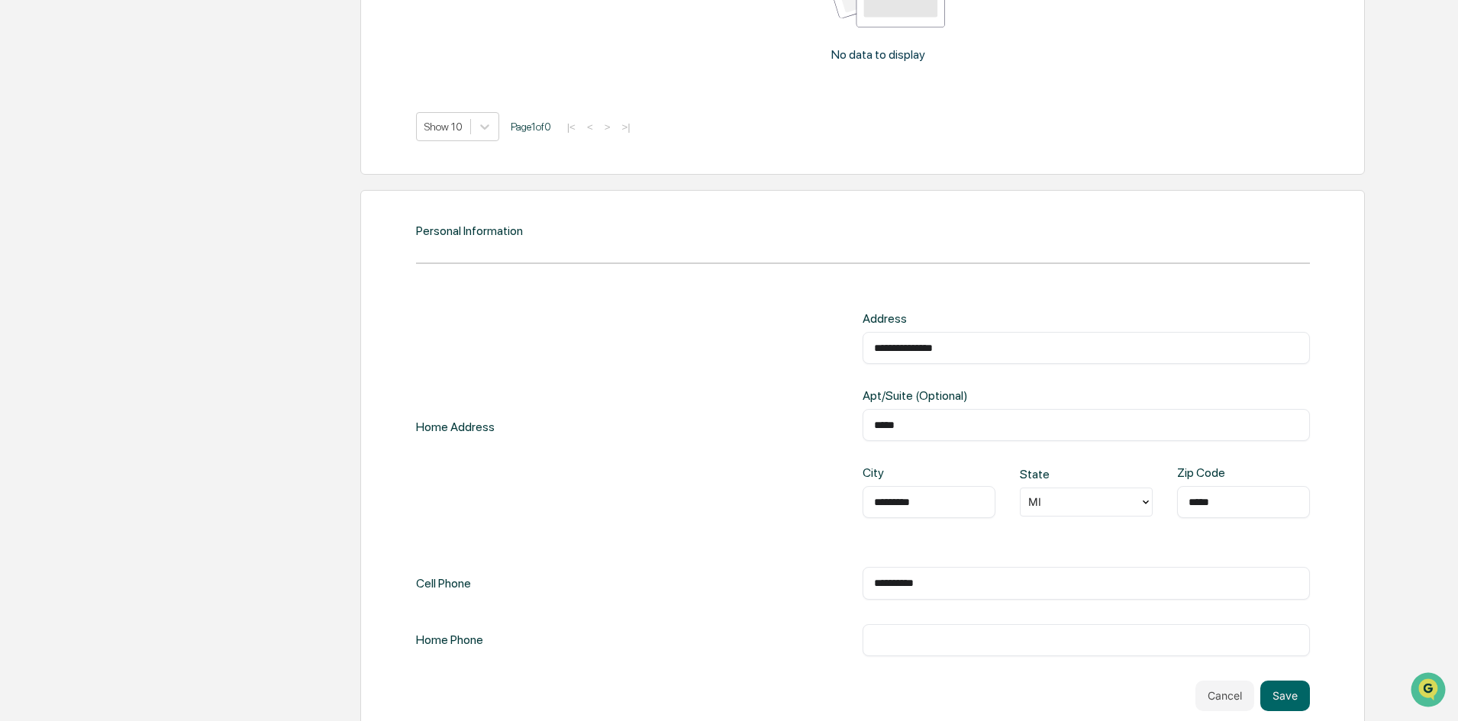
scroll to position [1636, 0]
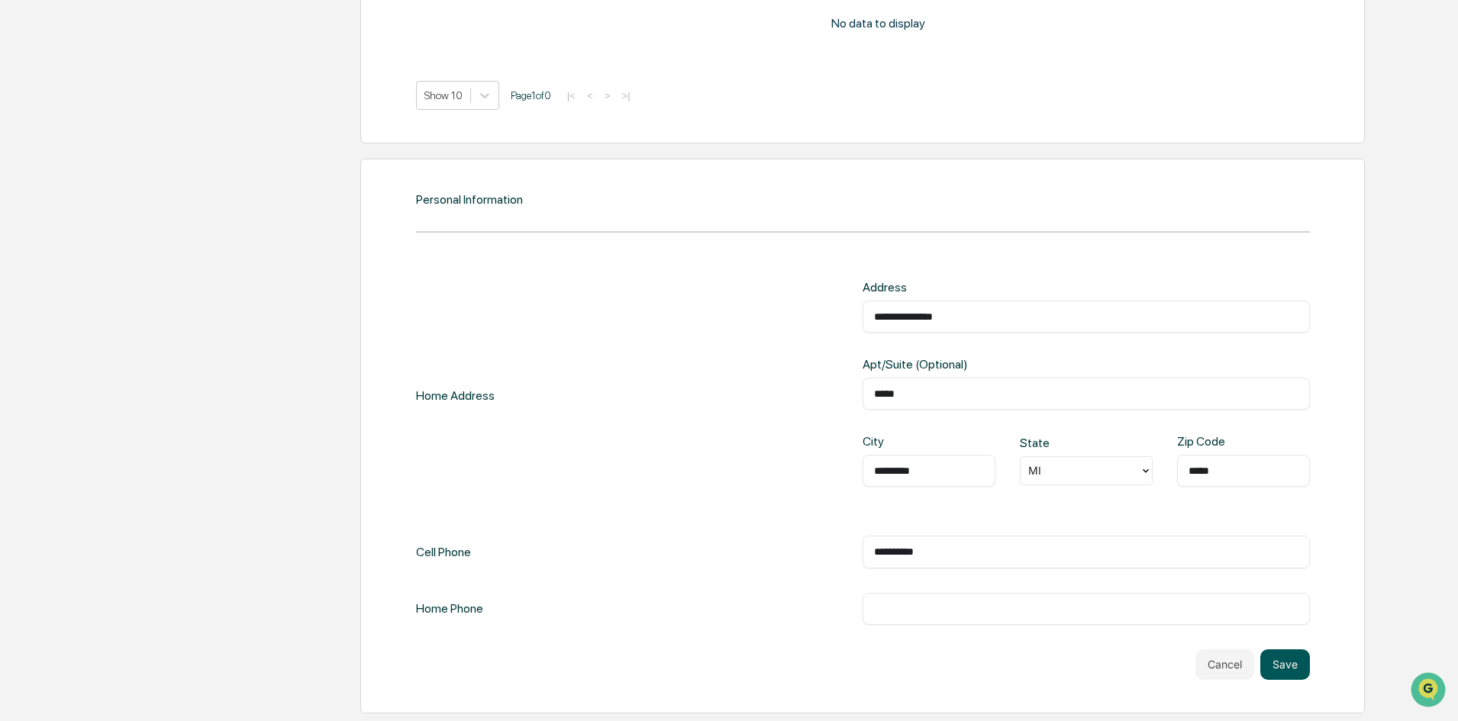
type input "**********"
click at [1272, 664] on button "Save" at bounding box center [1285, 665] width 50 height 31
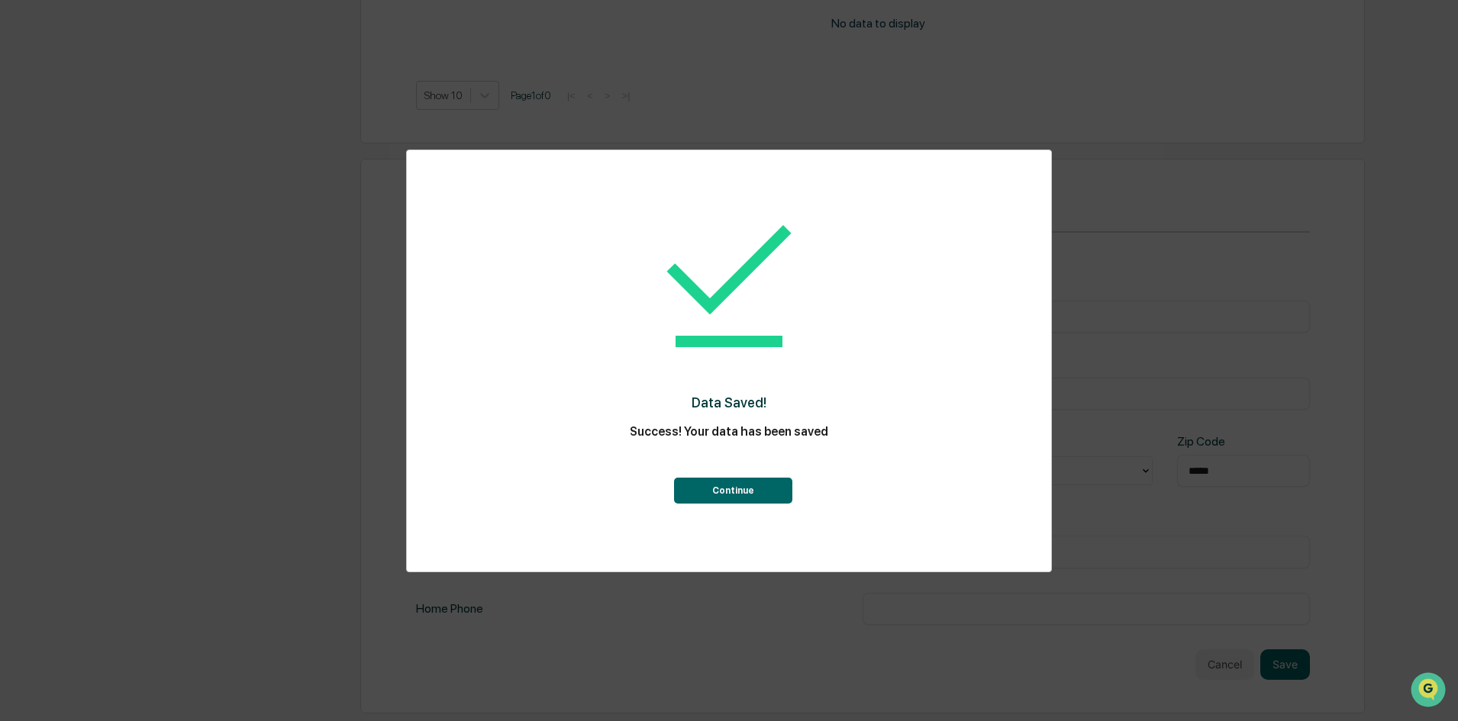
click at [708, 492] on button "Continue" at bounding box center [733, 491] width 118 height 26
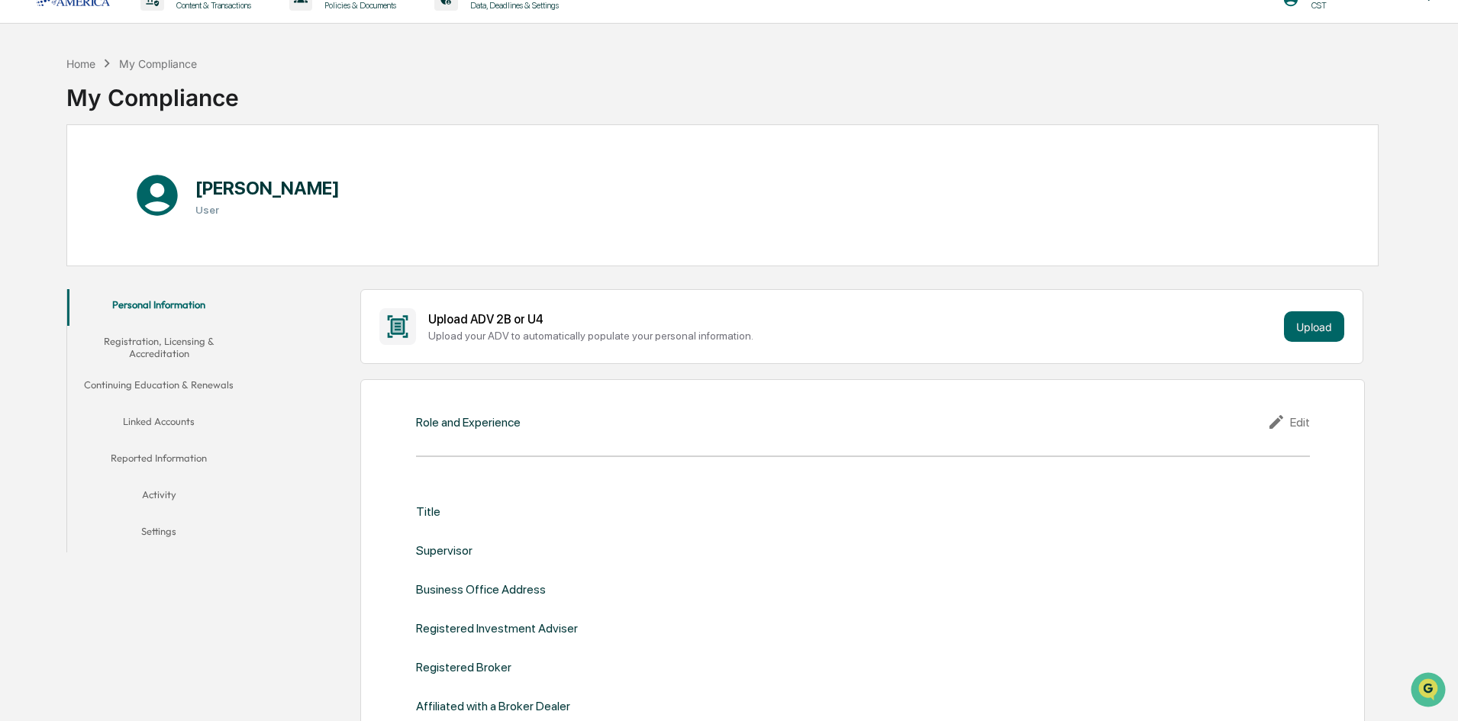
scroll to position [0, 0]
